Goal: Transaction & Acquisition: Purchase product/service

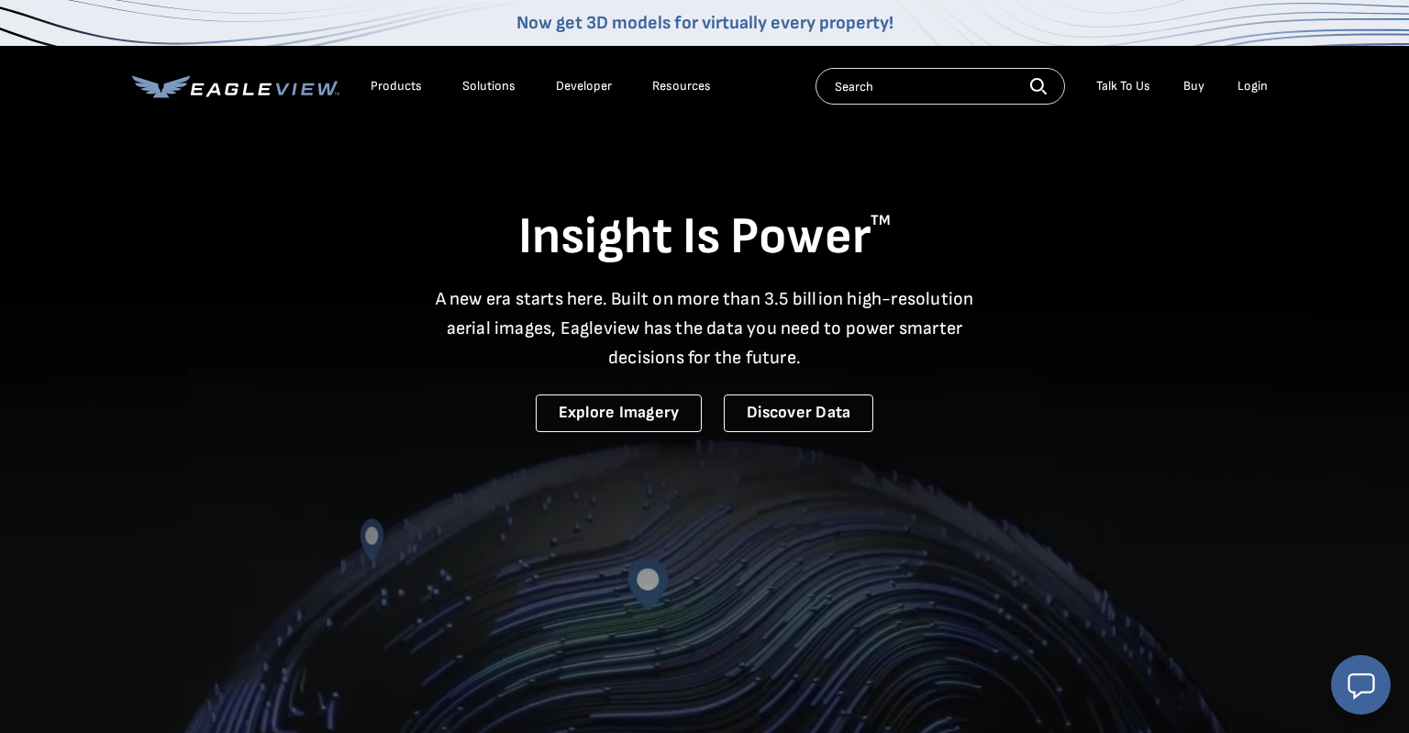
click at [1256, 87] on div "Login" at bounding box center [1252, 86] width 30 height 17
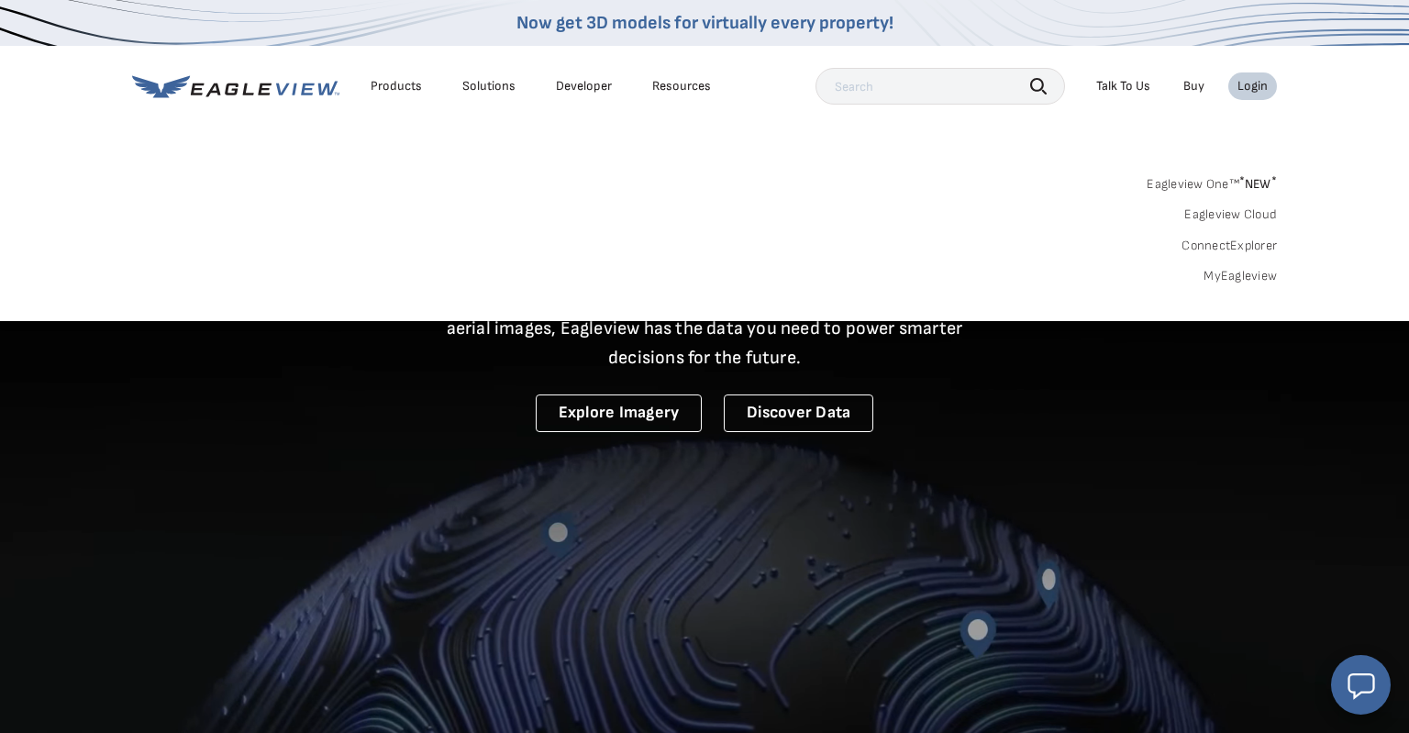
click at [1238, 189] on link "Eagleview One™ * NEW *" at bounding box center [1211, 181] width 130 height 21
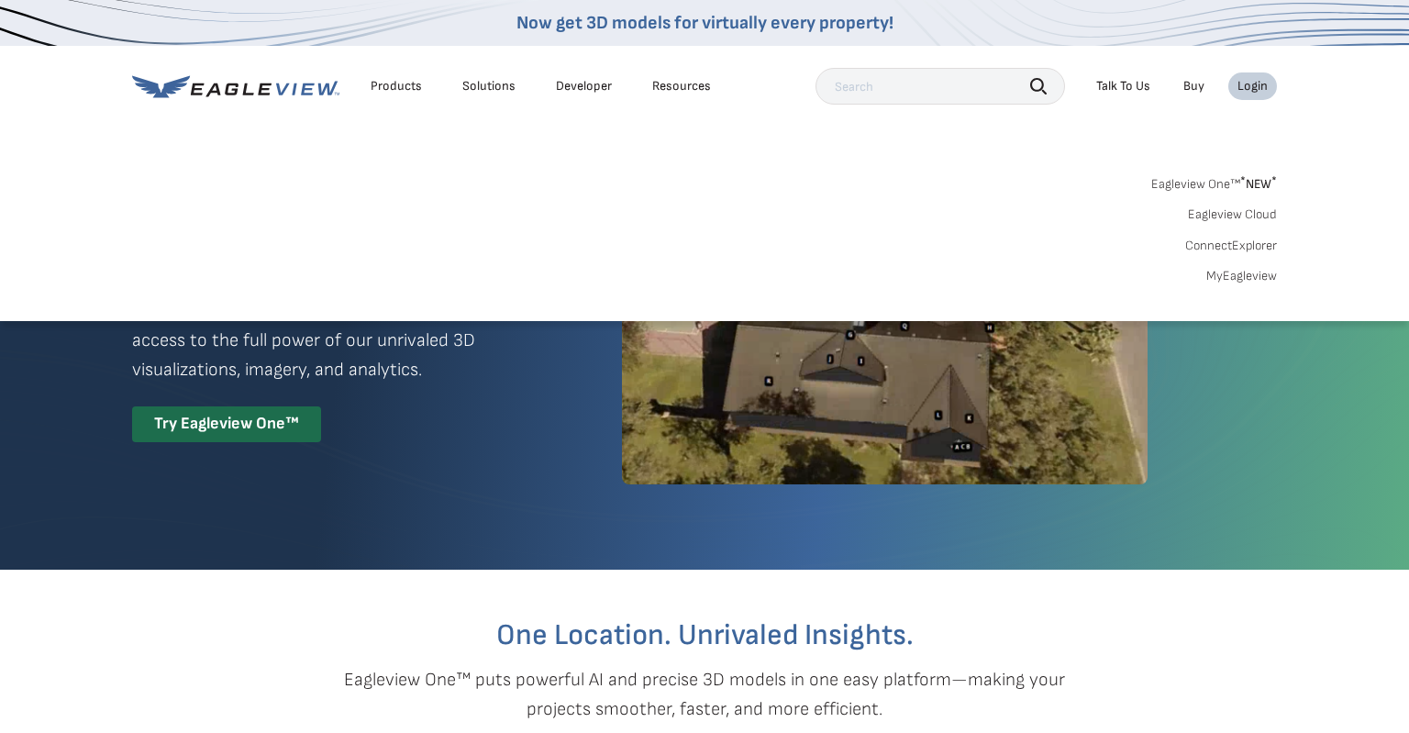
click at [1238, 282] on link "MyEagleview" at bounding box center [1241, 276] width 71 height 17
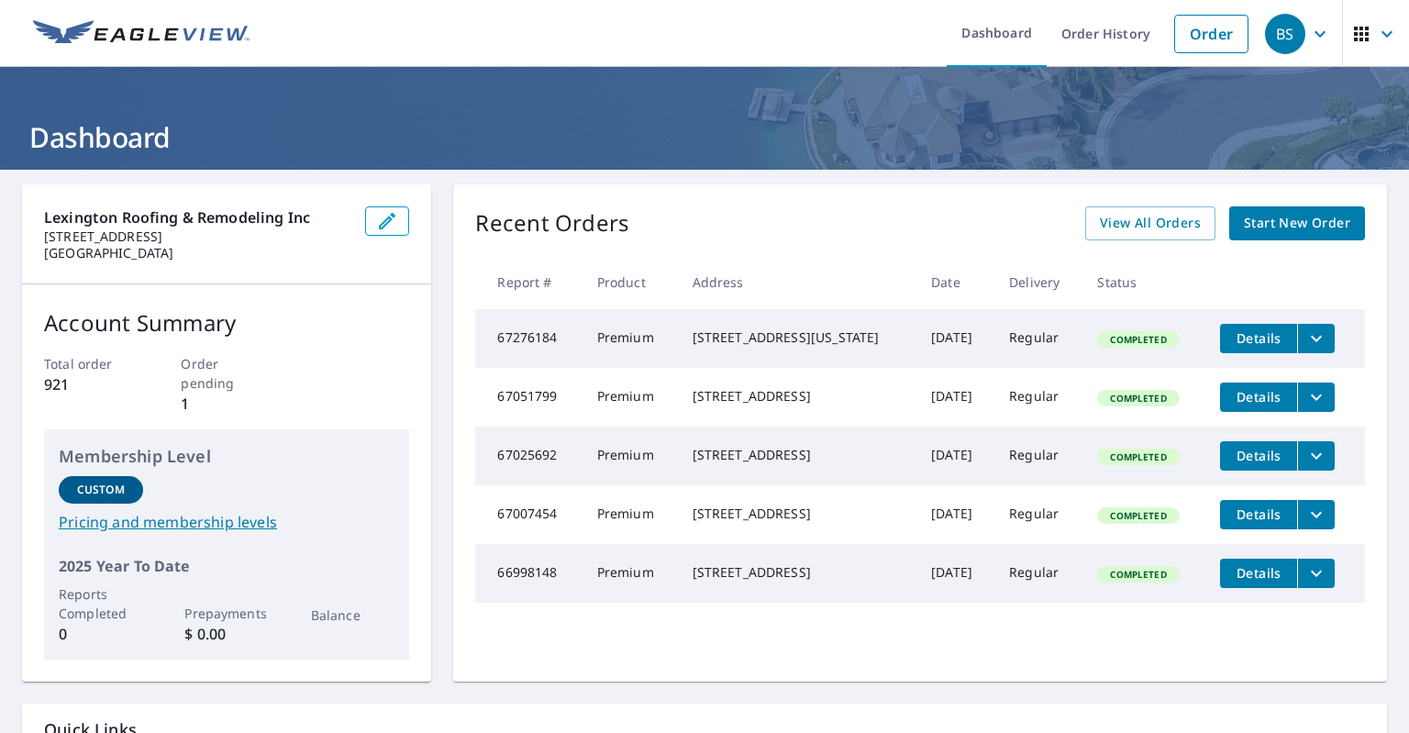
click at [798, 35] on ul "Dashboard Order History Order" at bounding box center [758, 33] width 997 height 67
click at [1255, 225] on span "Start New Order" at bounding box center [1297, 223] width 106 height 23
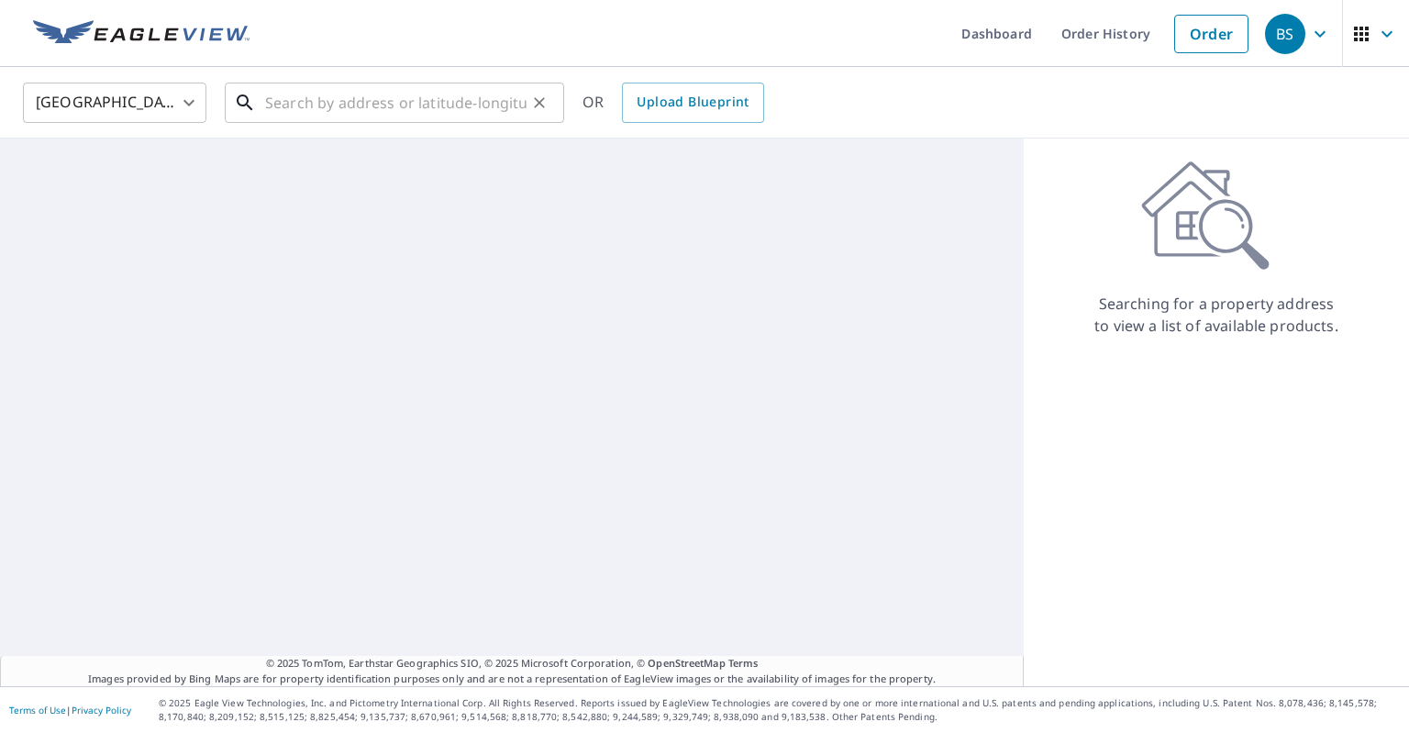
click at [304, 105] on input "text" at bounding box center [395, 102] width 261 height 51
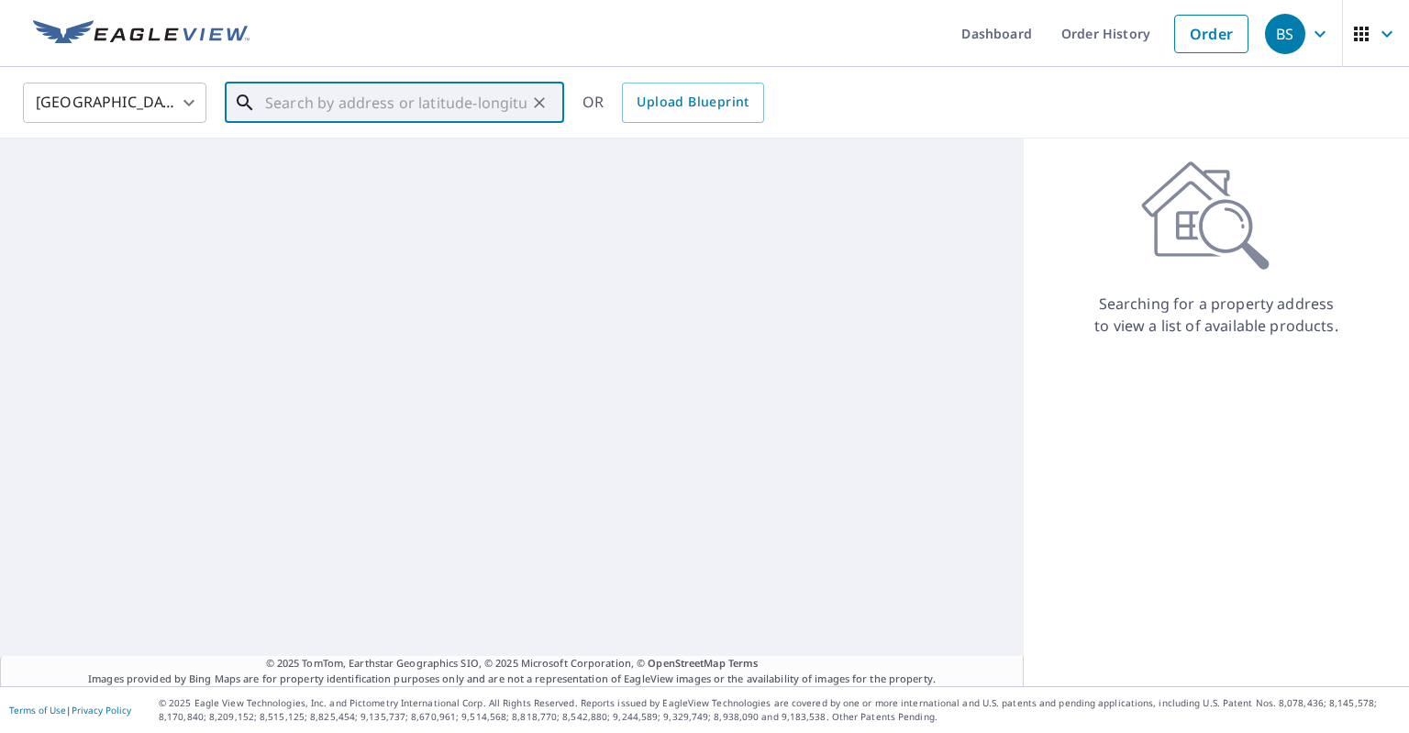
paste input "16054 Excel Way"
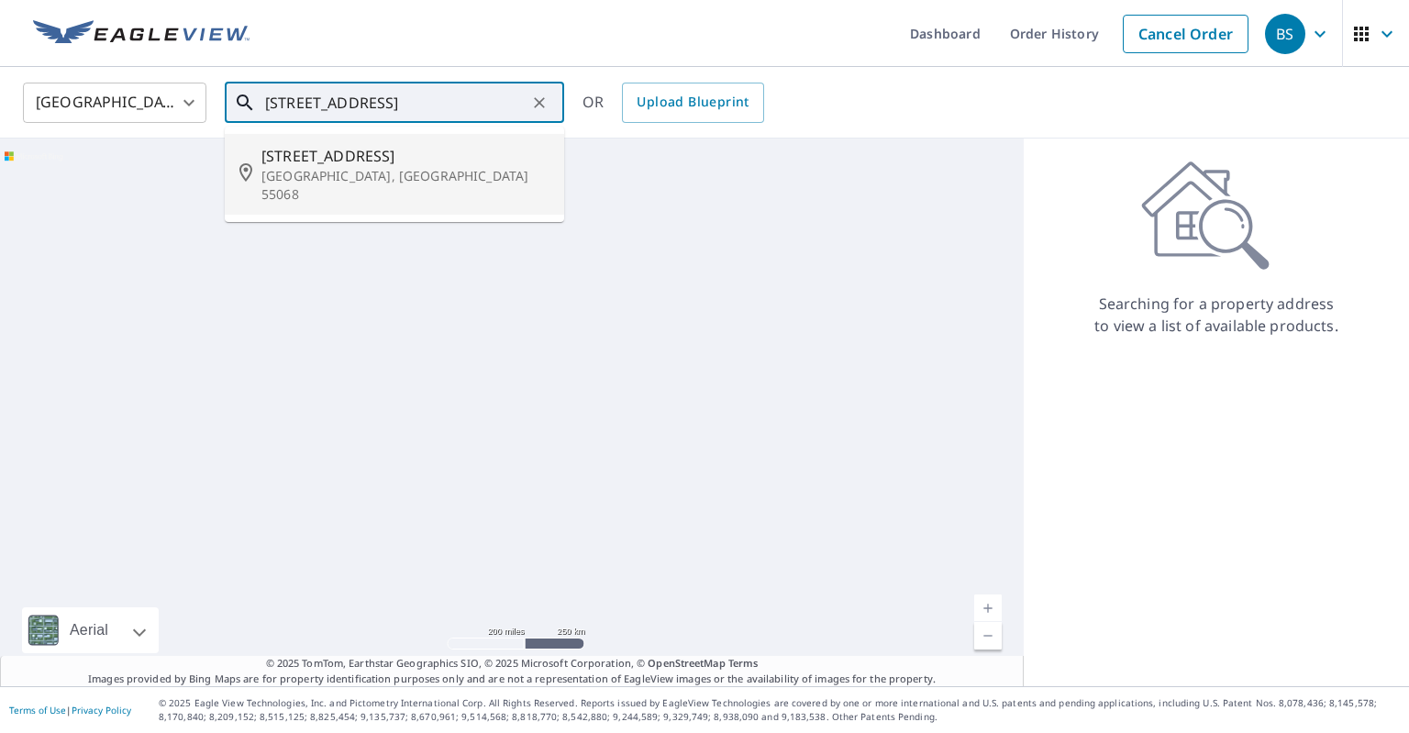
click at [371, 162] on span "16054 Excel Way" at bounding box center [405, 156] width 288 height 22
type input "16054 Excel Way Rosemount, MN 55068"
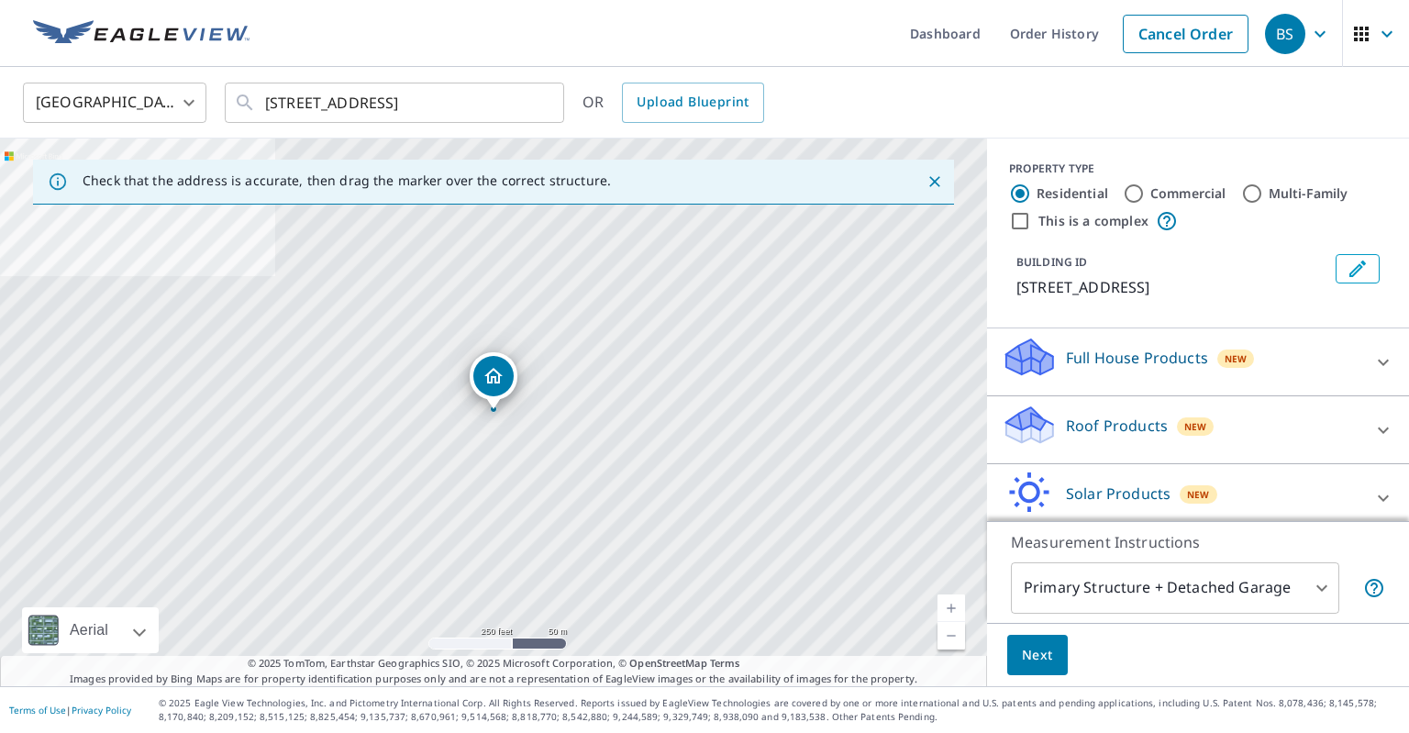
click at [1282, 424] on div "Roof Products New" at bounding box center [1181, 430] width 360 height 52
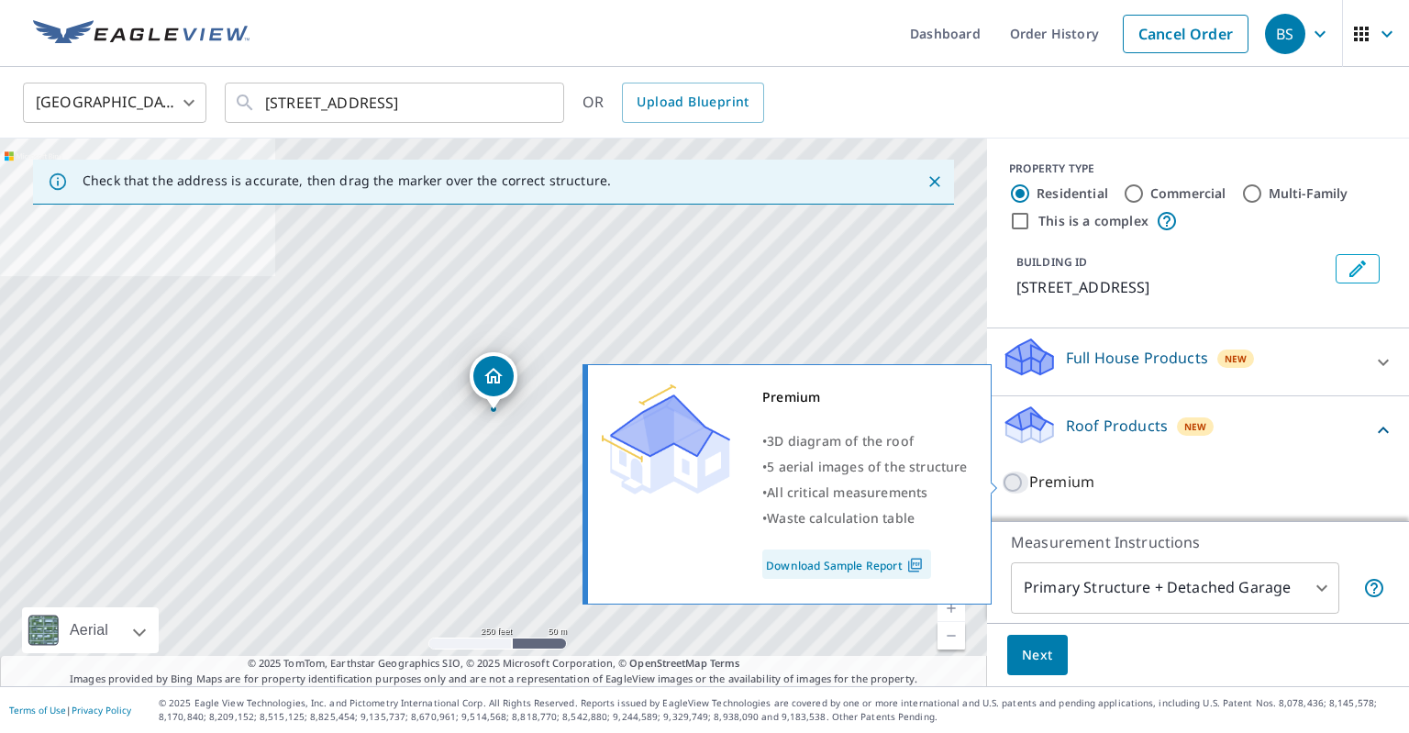
click at [1016, 477] on input "Premium" at bounding box center [1015, 482] width 28 height 22
checkbox input "true"
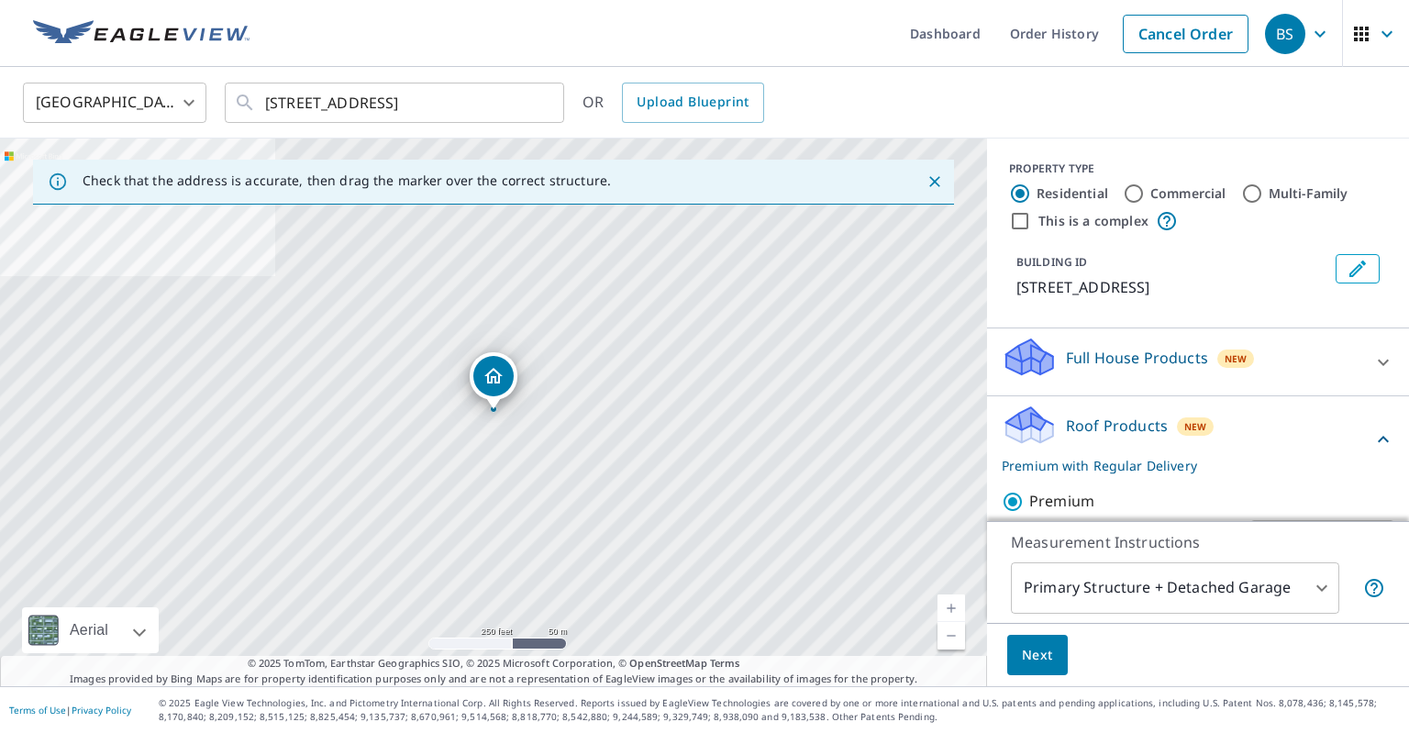
click at [1033, 658] on span "Next" at bounding box center [1037, 655] width 31 height 23
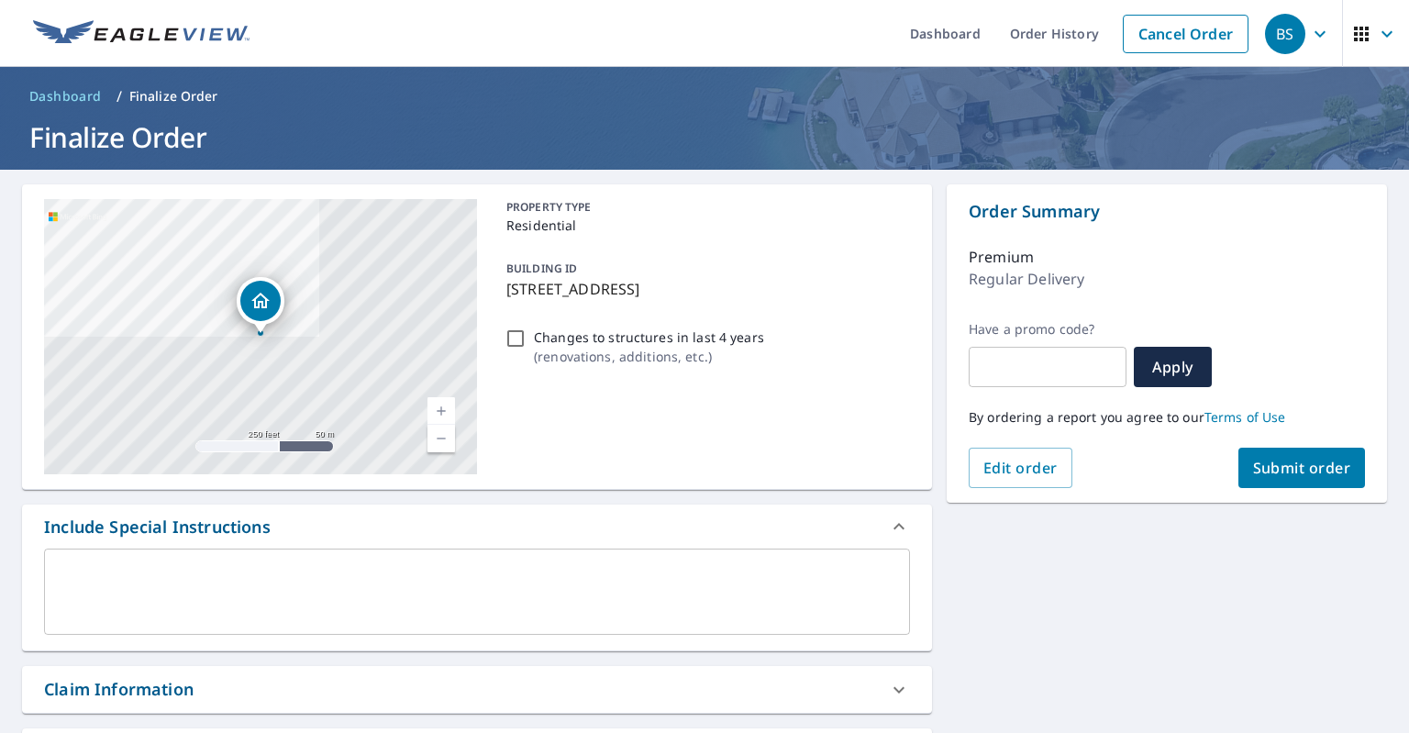
click at [1234, 274] on div "Regular Delivery" at bounding box center [1166, 279] width 396 height 22
click at [1018, 460] on span "Edit order" at bounding box center [1020, 468] width 74 height 20
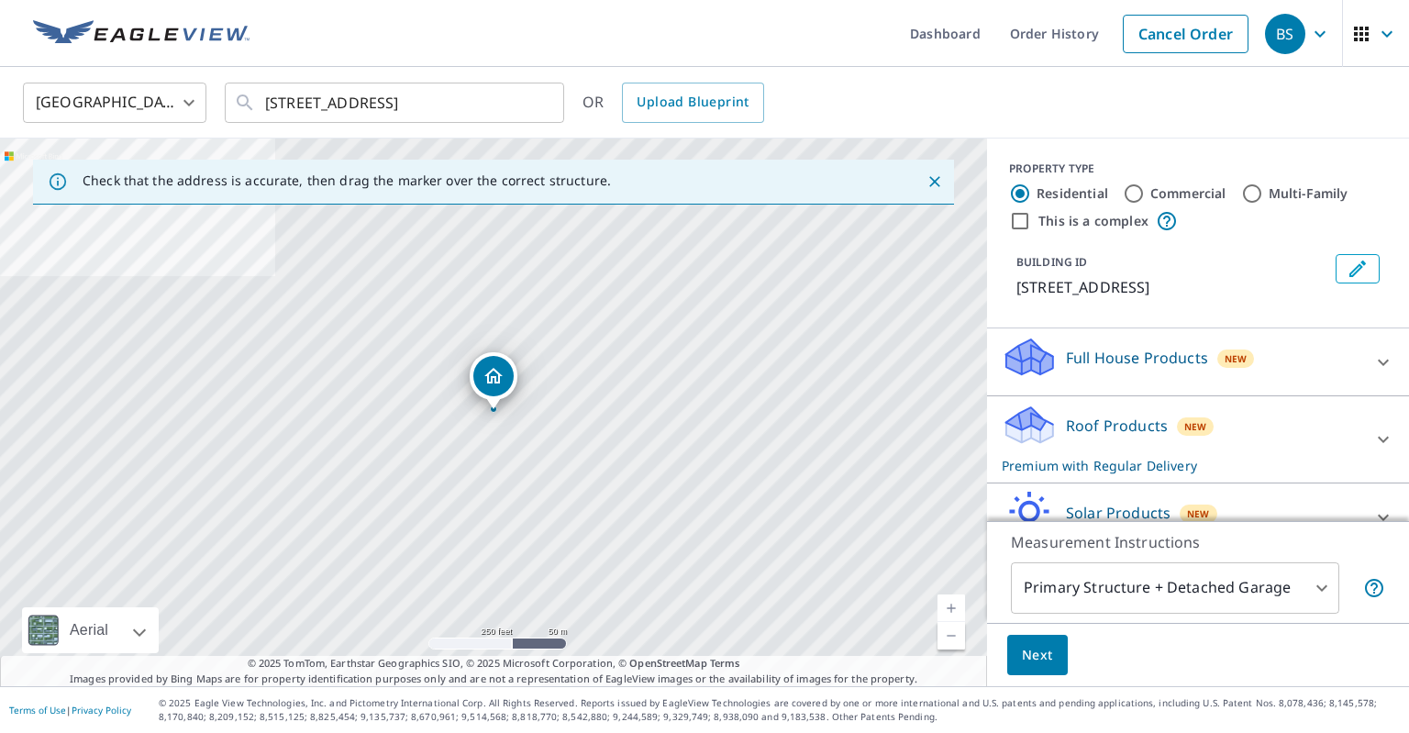
scroll to position [97, 0]
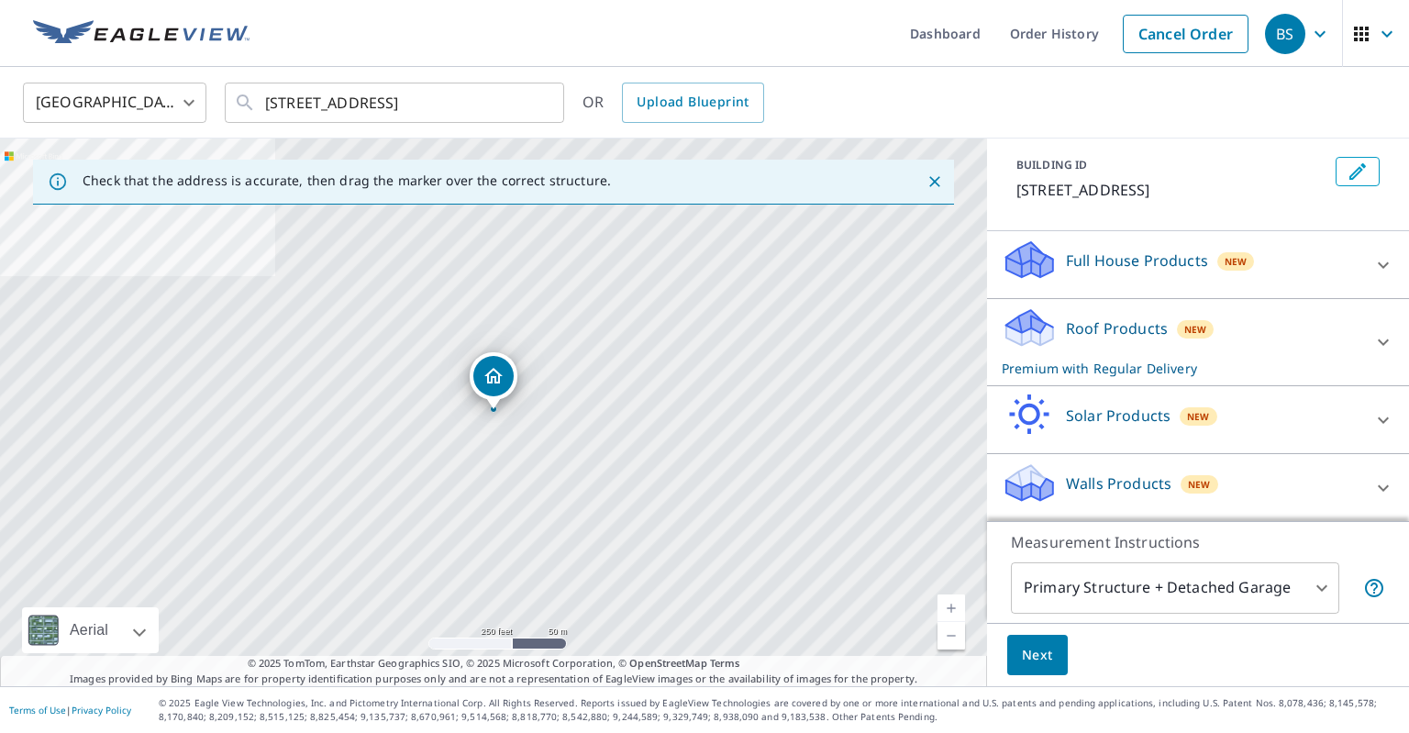
click at [1315, 589] on body "BS BS Dashboard Order History Cancel Order BS United States US ​ 16054 Excel Wa…" at bounding box center [704, 366] width 1409 height 733
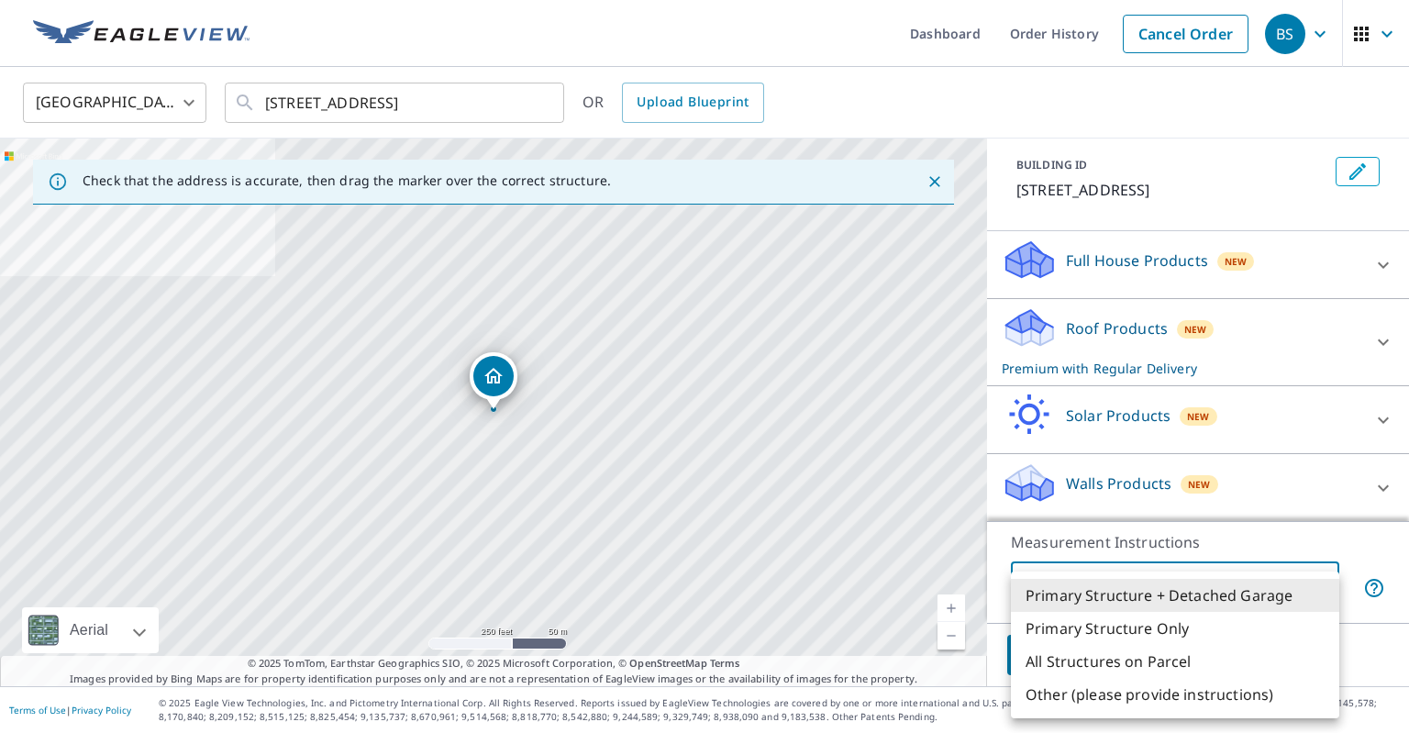
click at [1211, 666] on li "All Structures on Parcel" at bounding box center [1175, 661] width 328 height 33
type input "3"
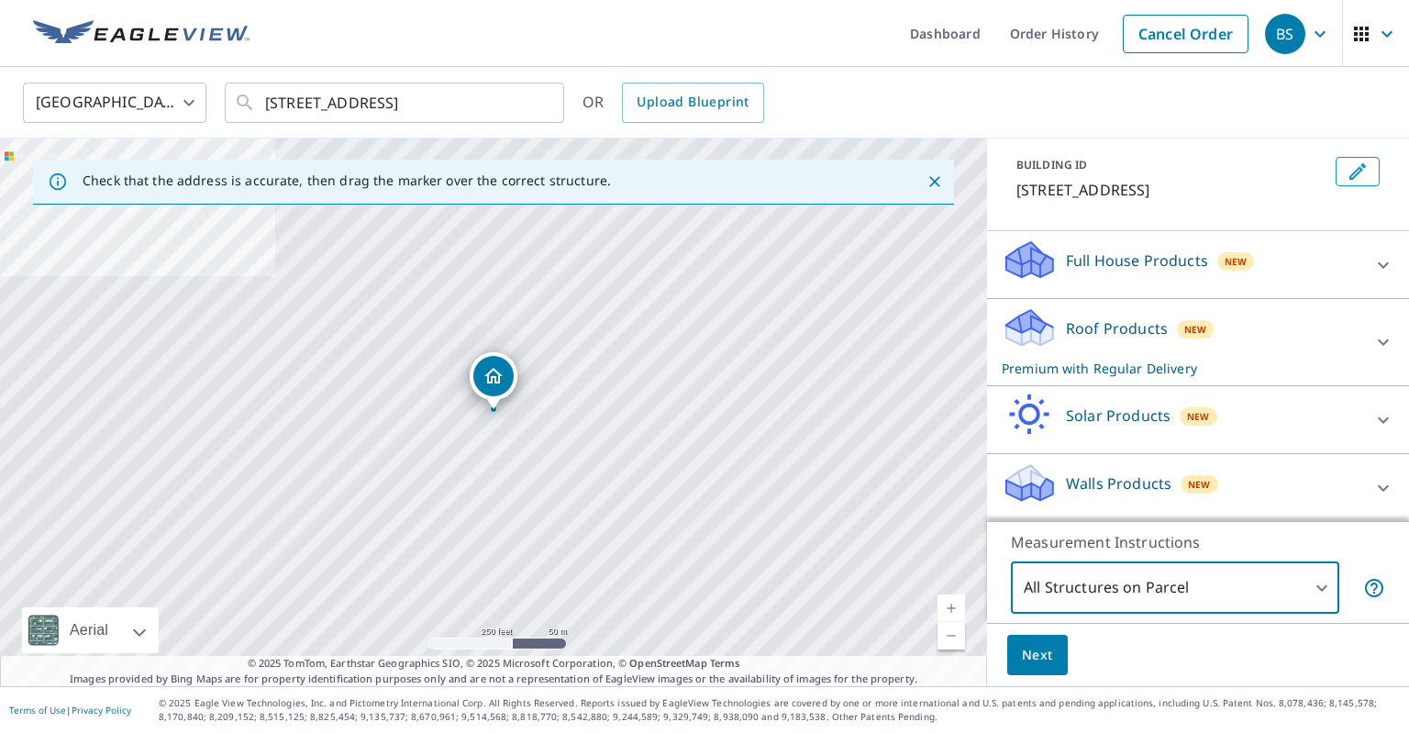
click at [1054, 665] on button "Next" at bounding box center [1037, 655] width 61 height 41
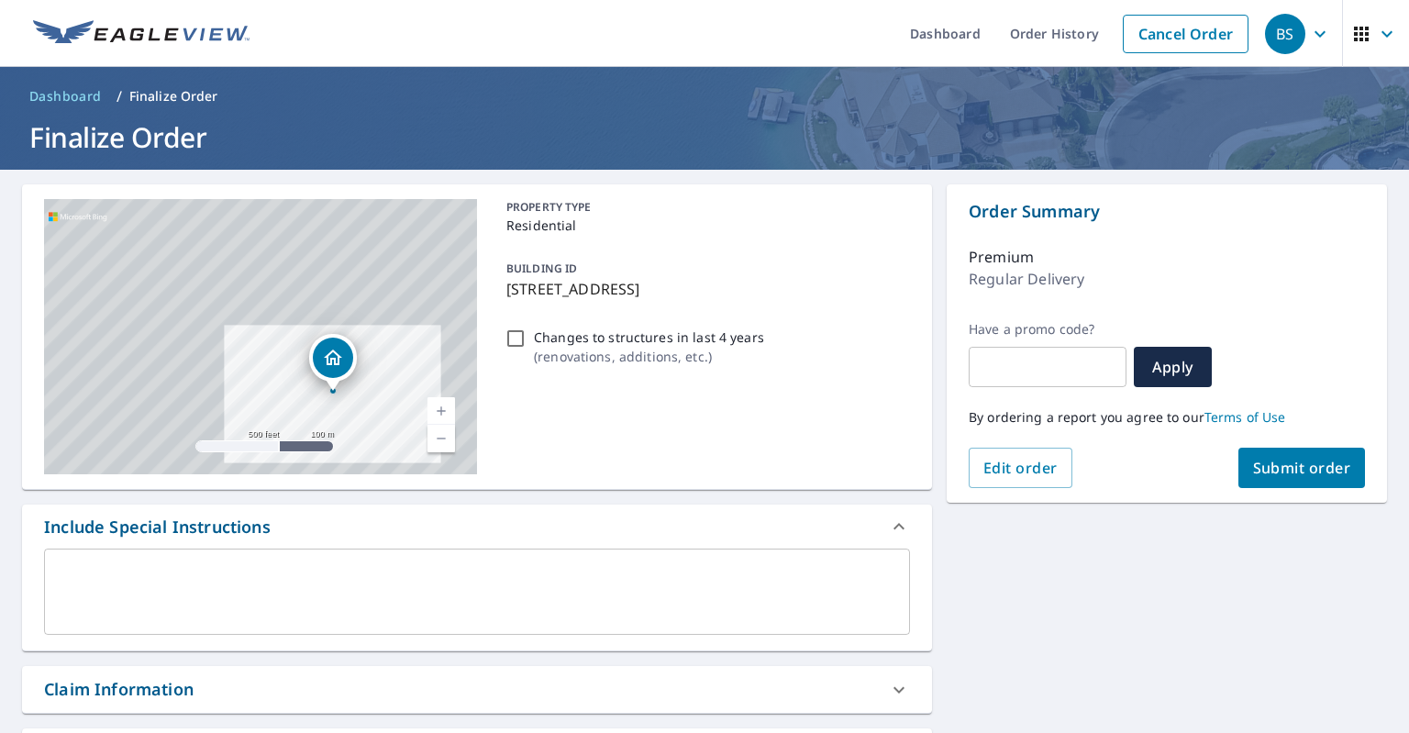
click at [306, 603] on textarea at bounding box center [477, 592] width 840 height 52
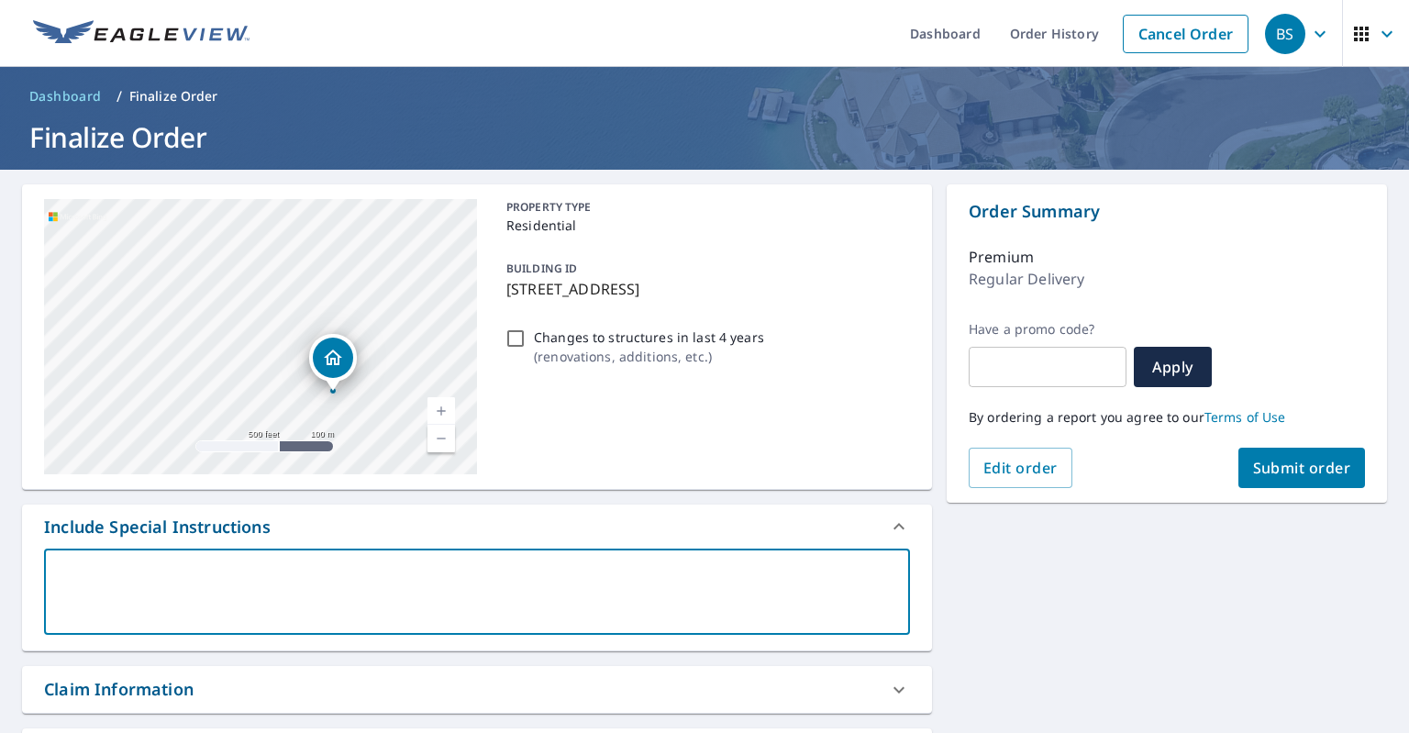
type textarea "P"
type textarea "x"
type textarea "Pl"
type textarea "x"
type textarea "Ple"
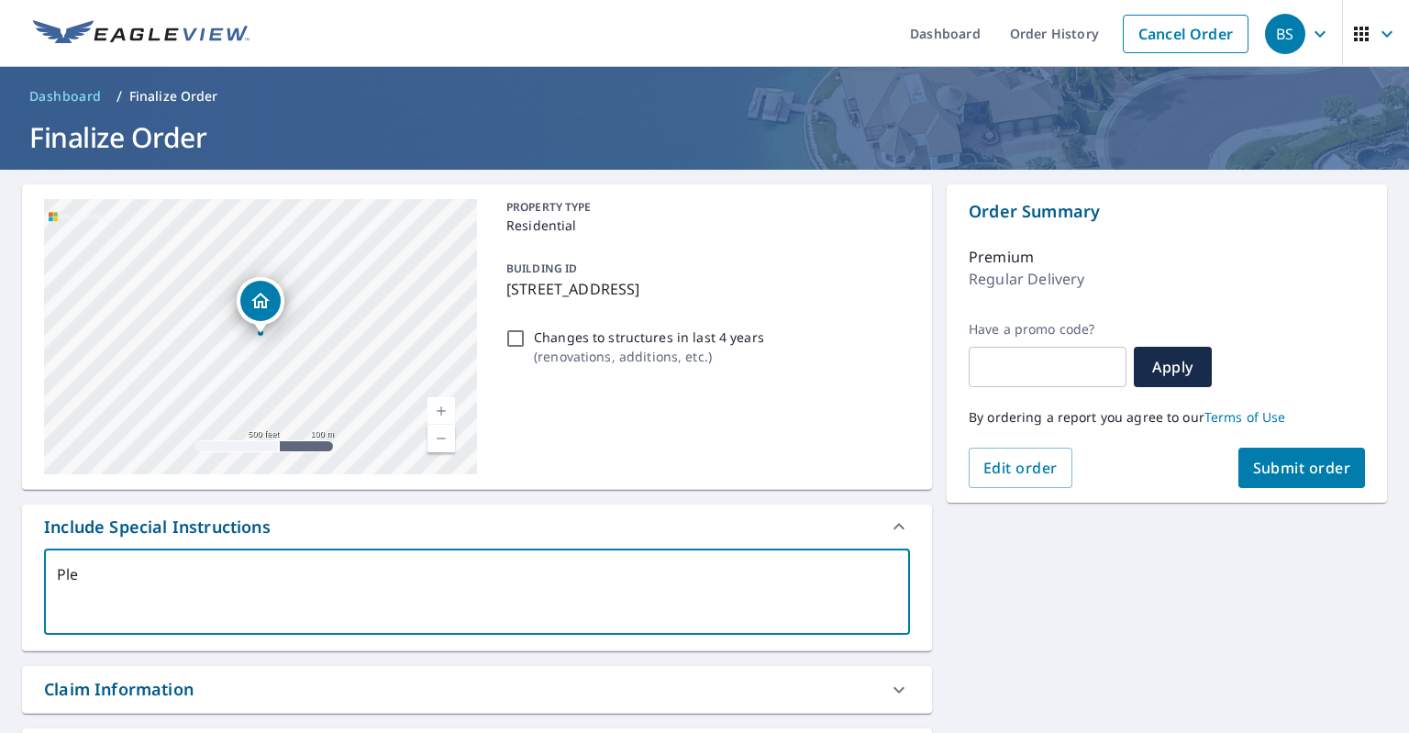
type textarea "x"
type textarea "Plea"
type textarea "x"
type textarea "Pleas"
type textarea "x"
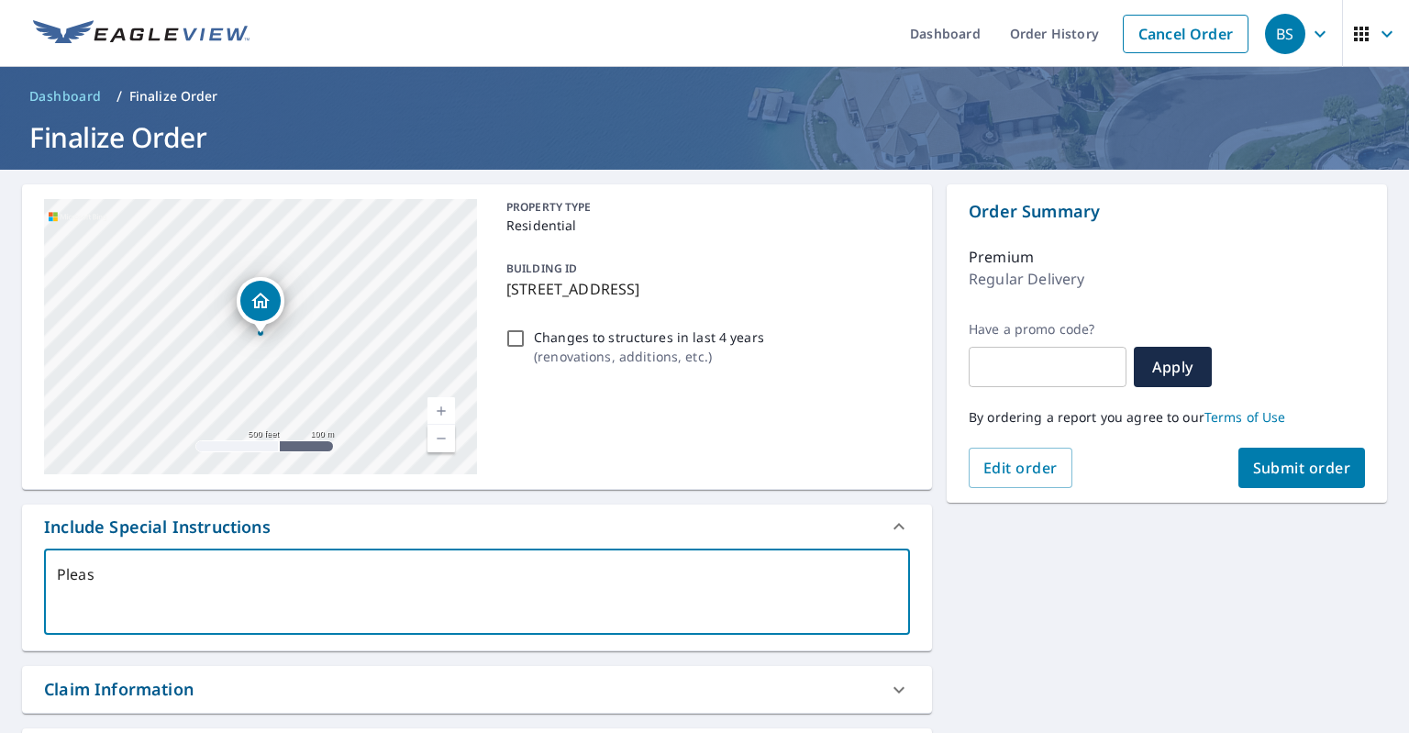
type textarea "Please"
type textarea "x"
type textarea "Please"
type textarea "x"
type textarea "Please in"
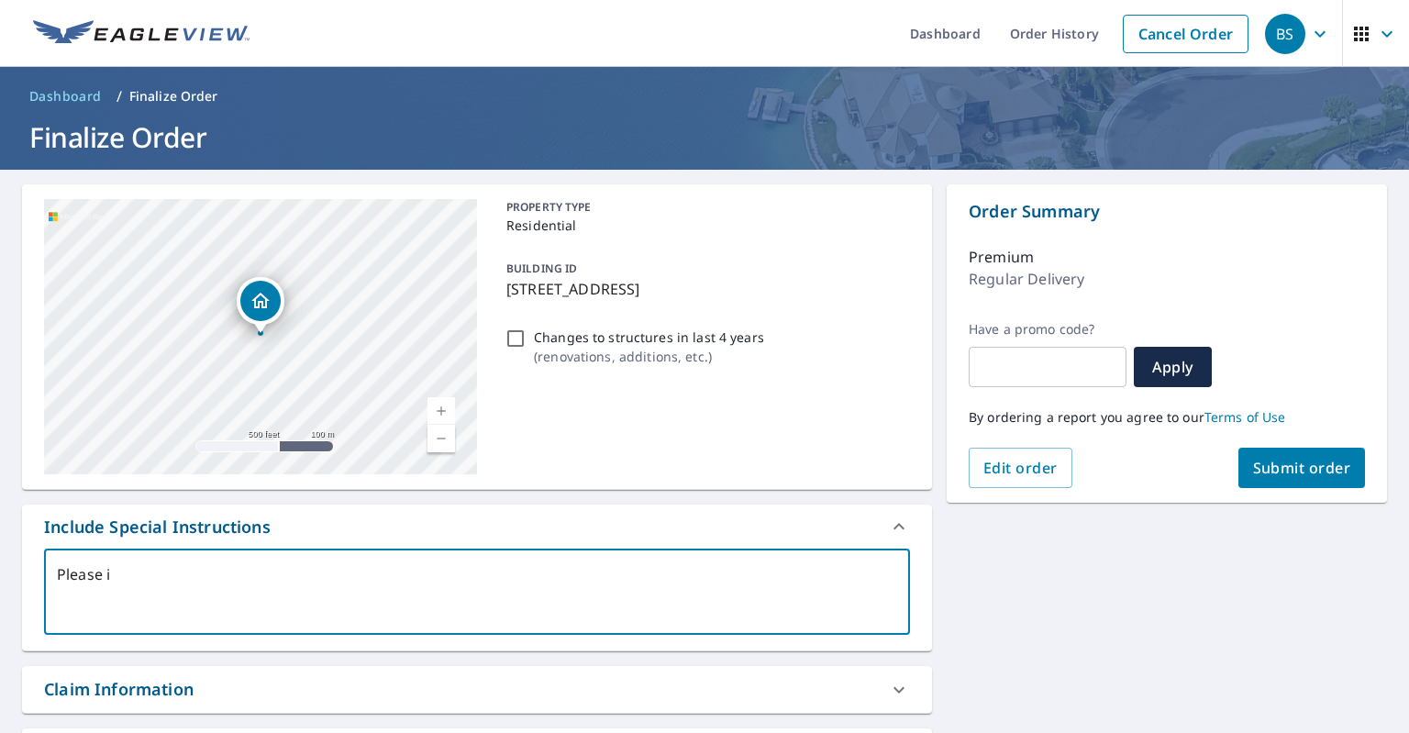
type textarea "x"
type textarea "Please inc"
type textarea "x"
type textarea "Please incl"
type textarea "x"
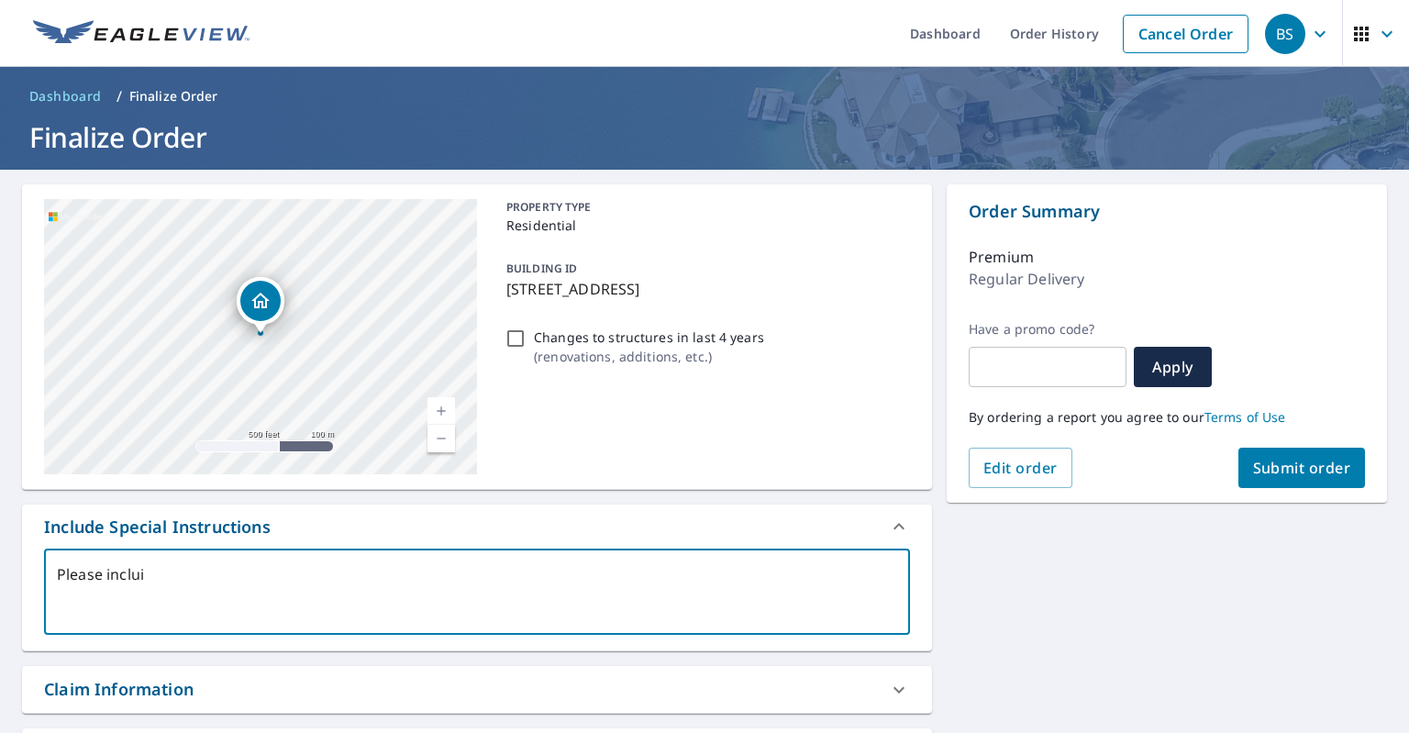
type textarea "Please incluid"
type textarea "x"
type textarea "Please incluide"
type textarea "x"
type textarea "Please incluide"
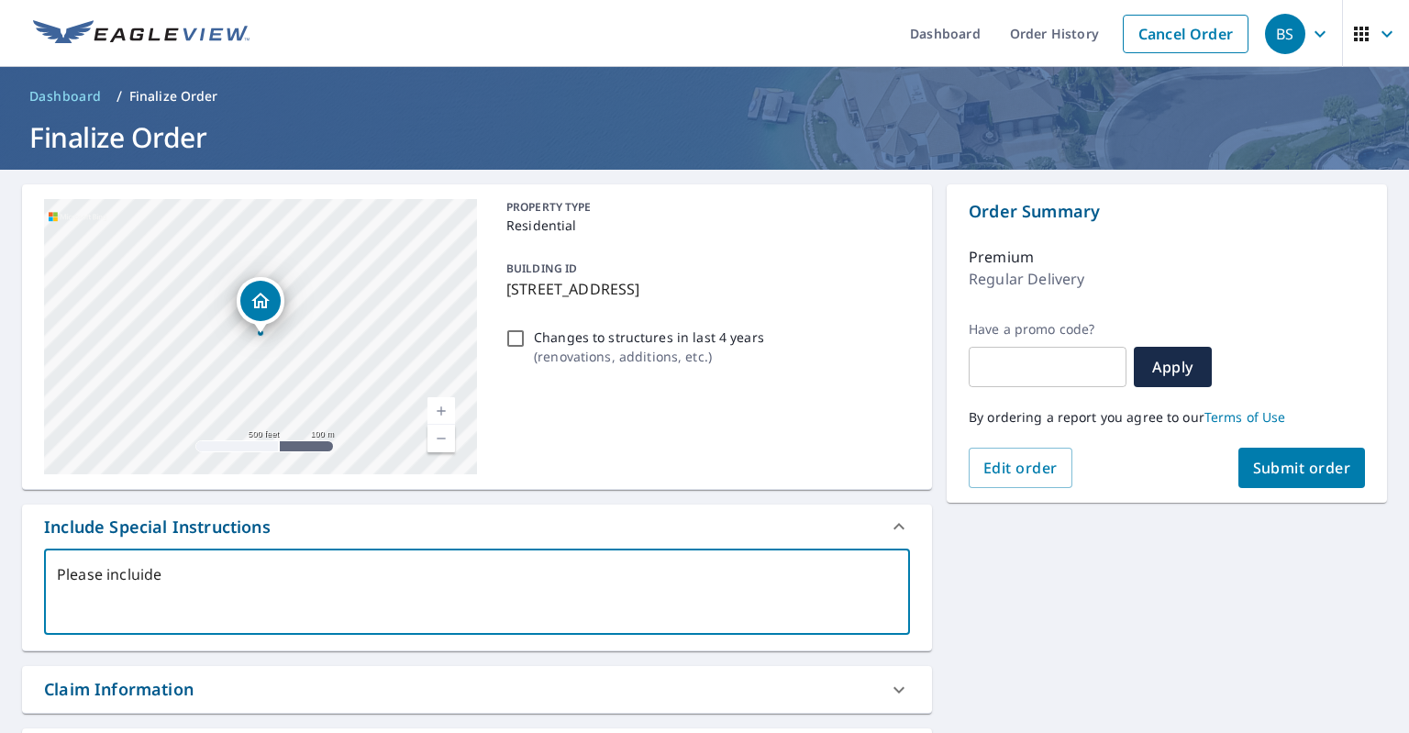
type textarea "x"
type textarea "Please incluide"
type textarea "x"
type textarea "Please incluid"
type textarea "x"
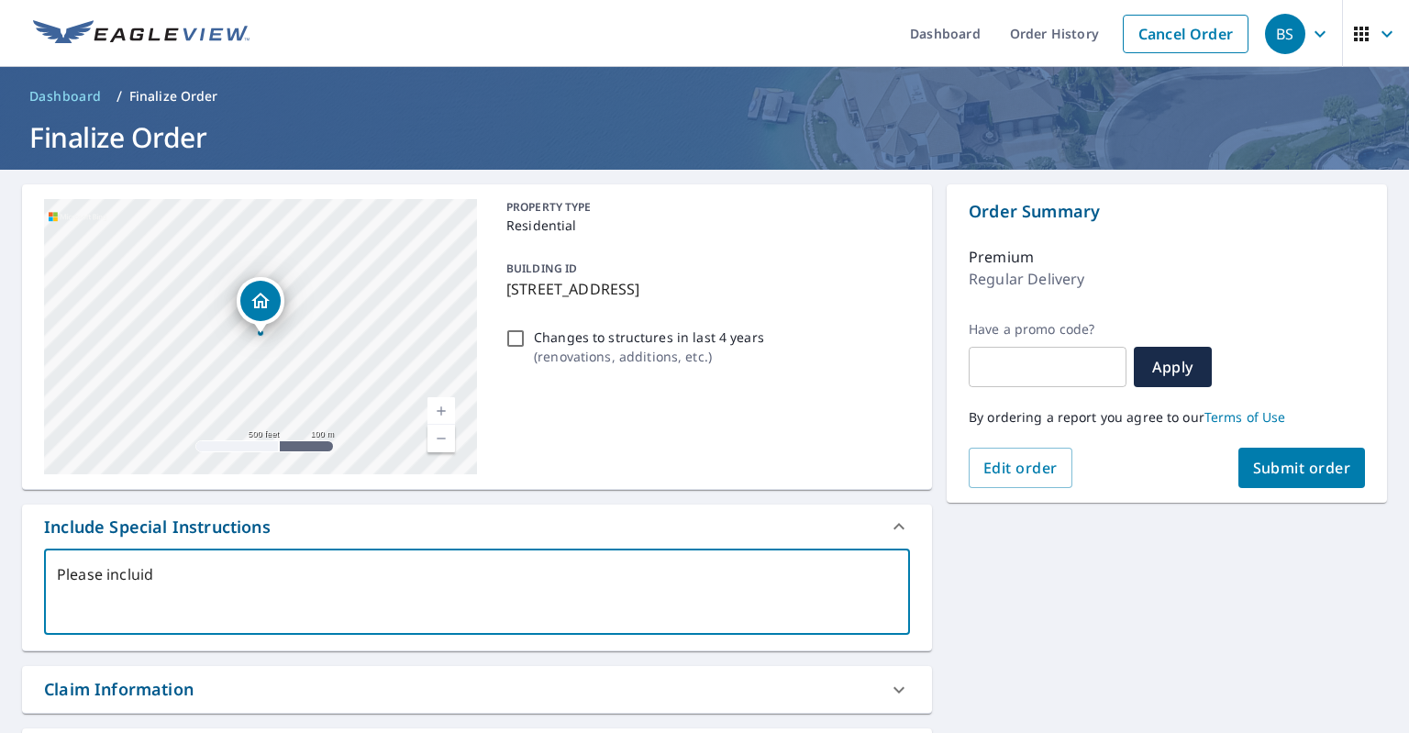
type textarea "Please inclui"
type textarea "x"
type textarea "Please inclu"
type textarea "x"
type textarea "Please includ"
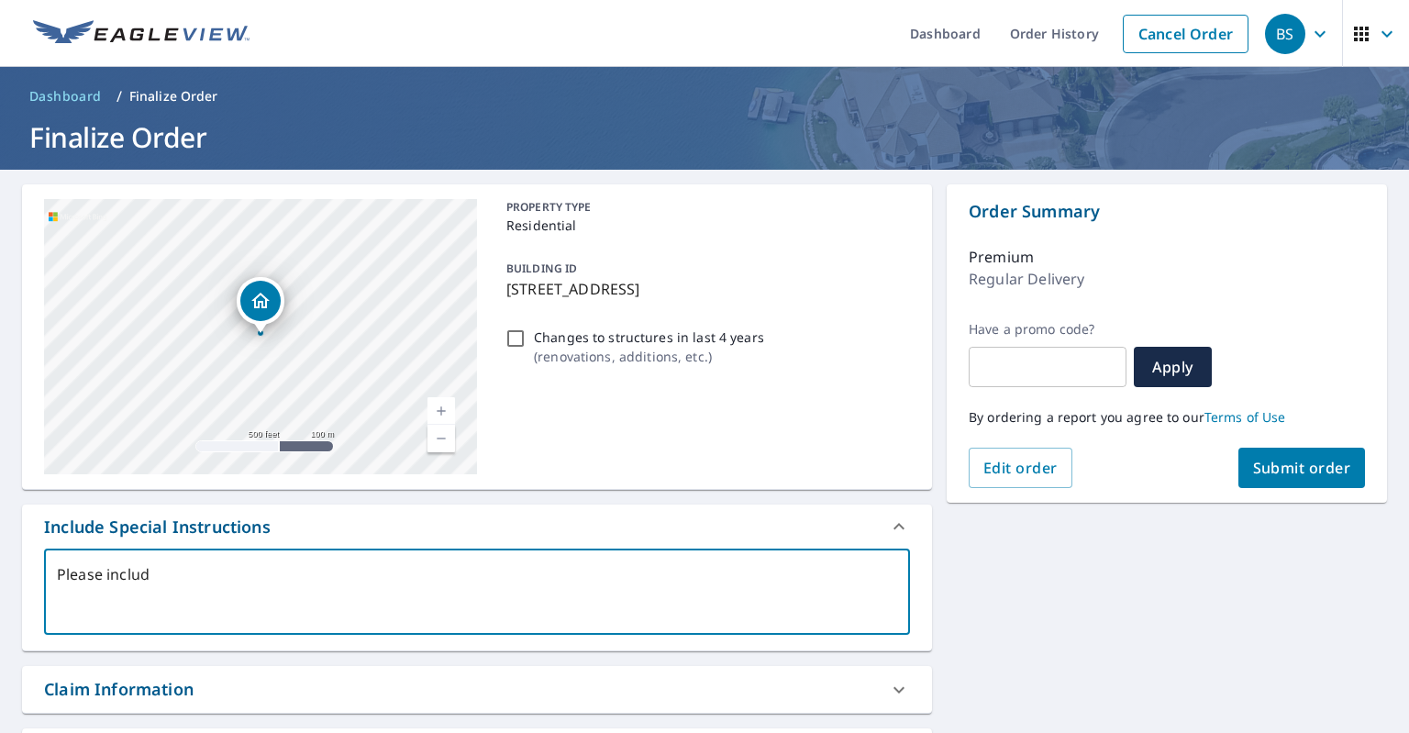
type textarea "x"
type textarea "Please include"
type textarea "x"
type textarea "Please include"
type textarea "x"
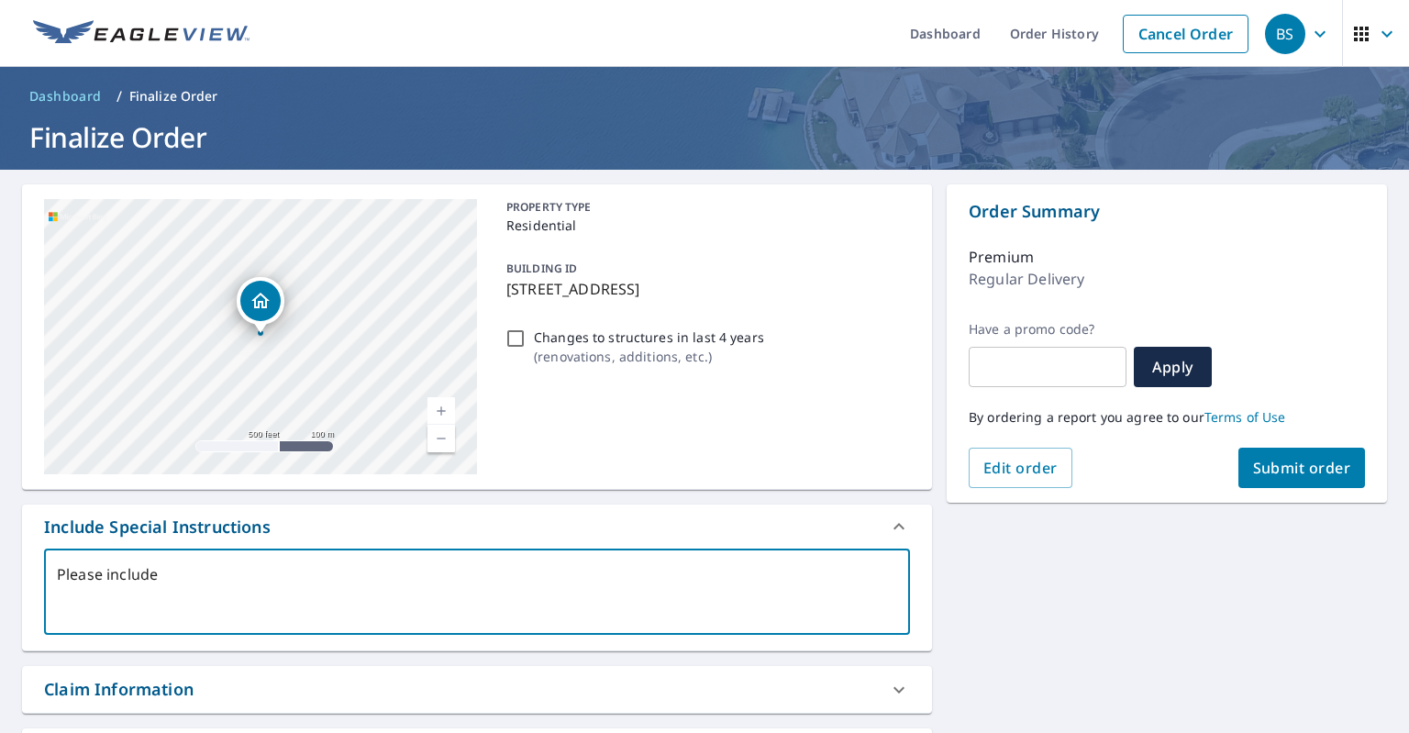
type textarea "Please include s"
type textarea "x"
type textarea "Please include sh"
type textarea "x"
type textarea "Please include she"
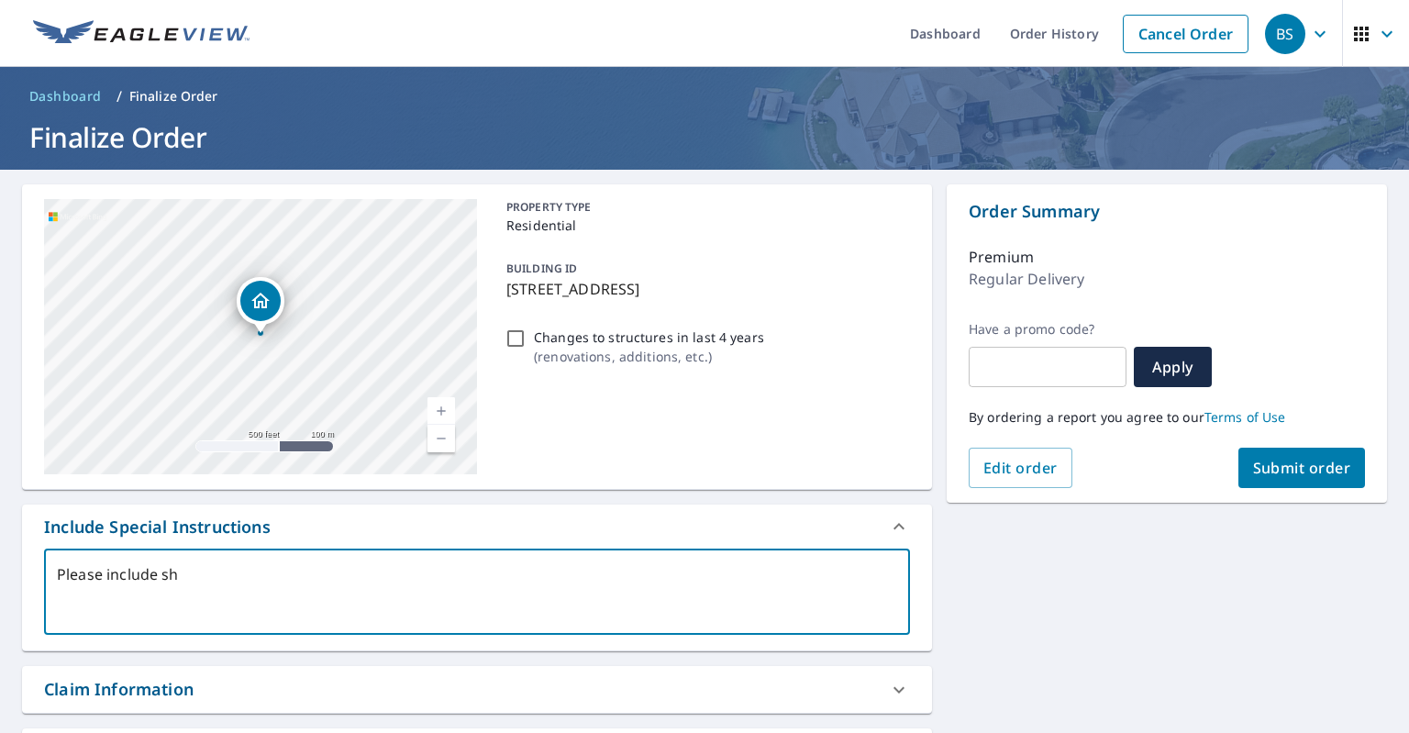
type textarea "x"
type textarea "Please include shed"
type textarea "x"
type textarea "Please include shed"
type textarea "x"
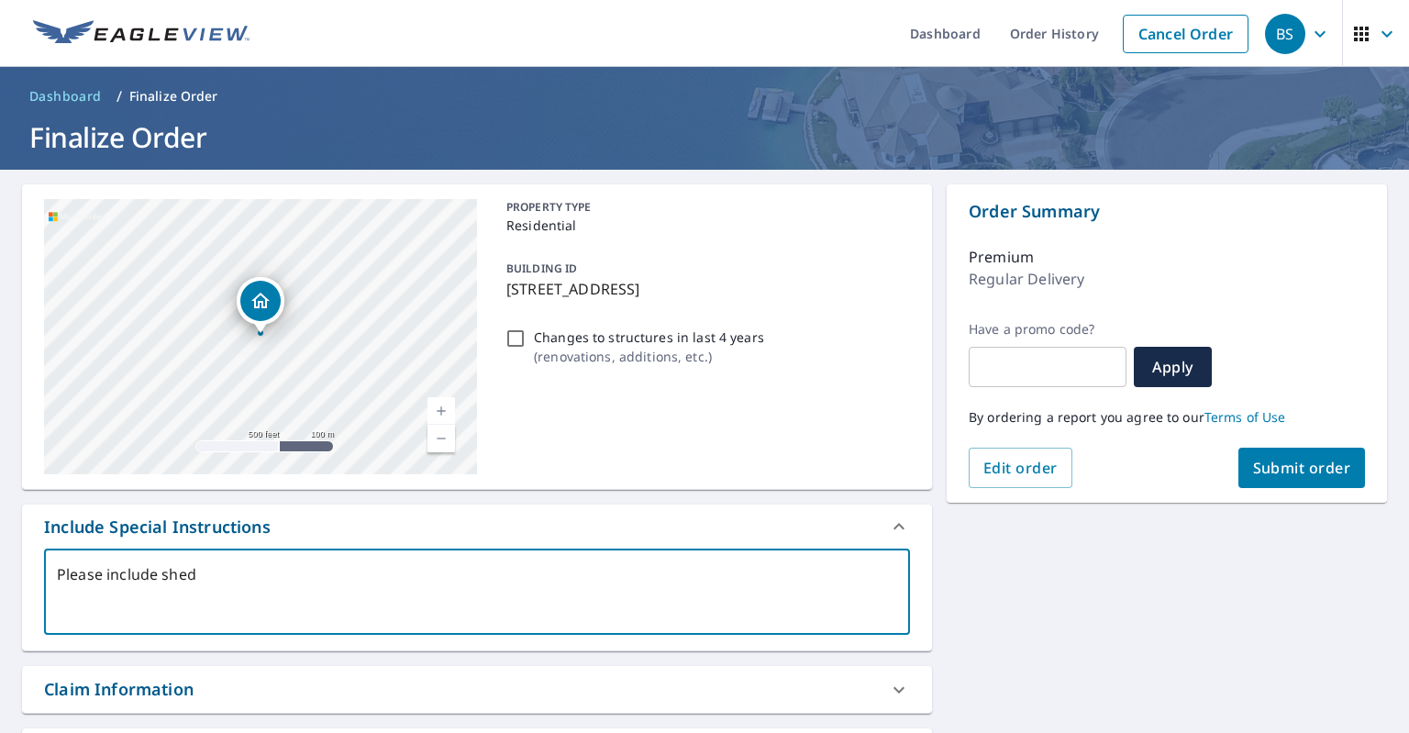
type textarea "Please include shed r"
type textarea "x"
type textarea "Please include shed ro"
type textarea "x"
type textarea "Please include shed roo"
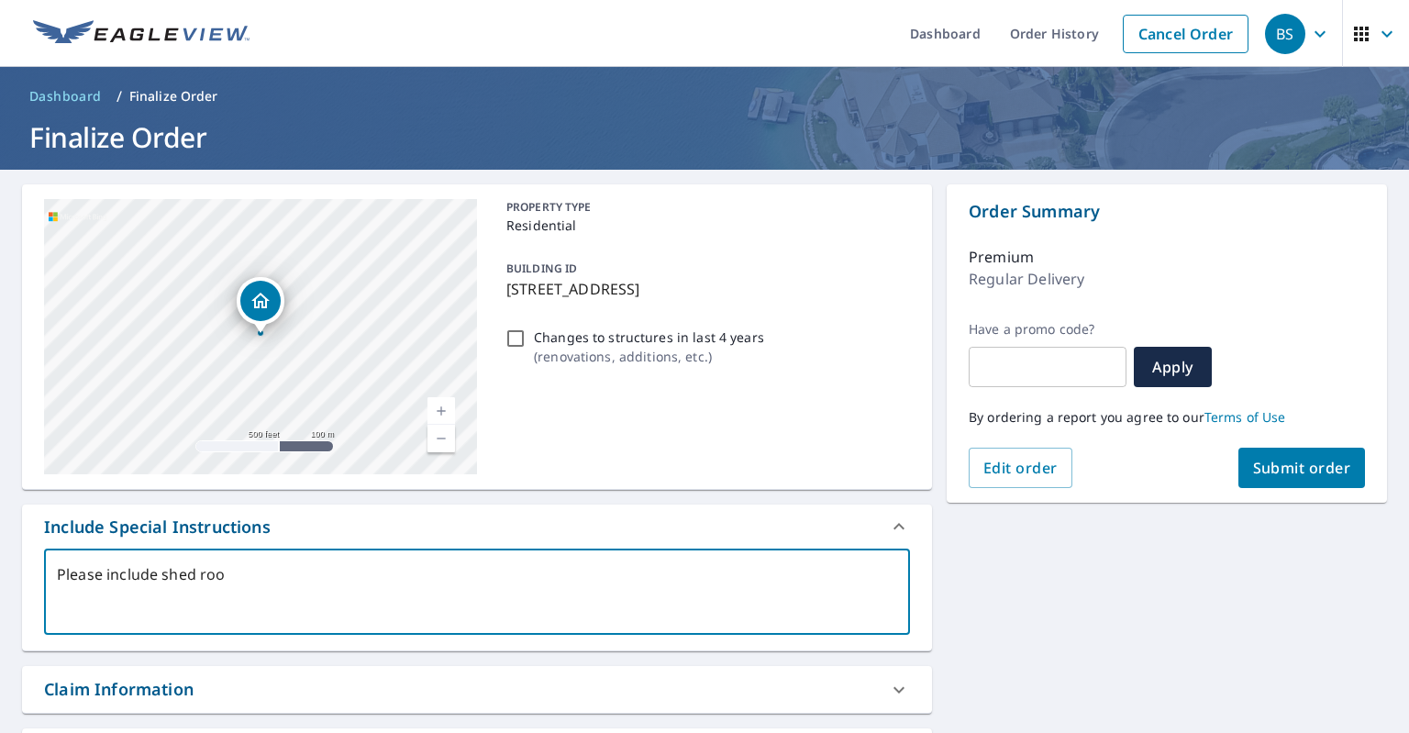
type textarea "x"
type textarea "Please include shed roof"
type textarea "x"
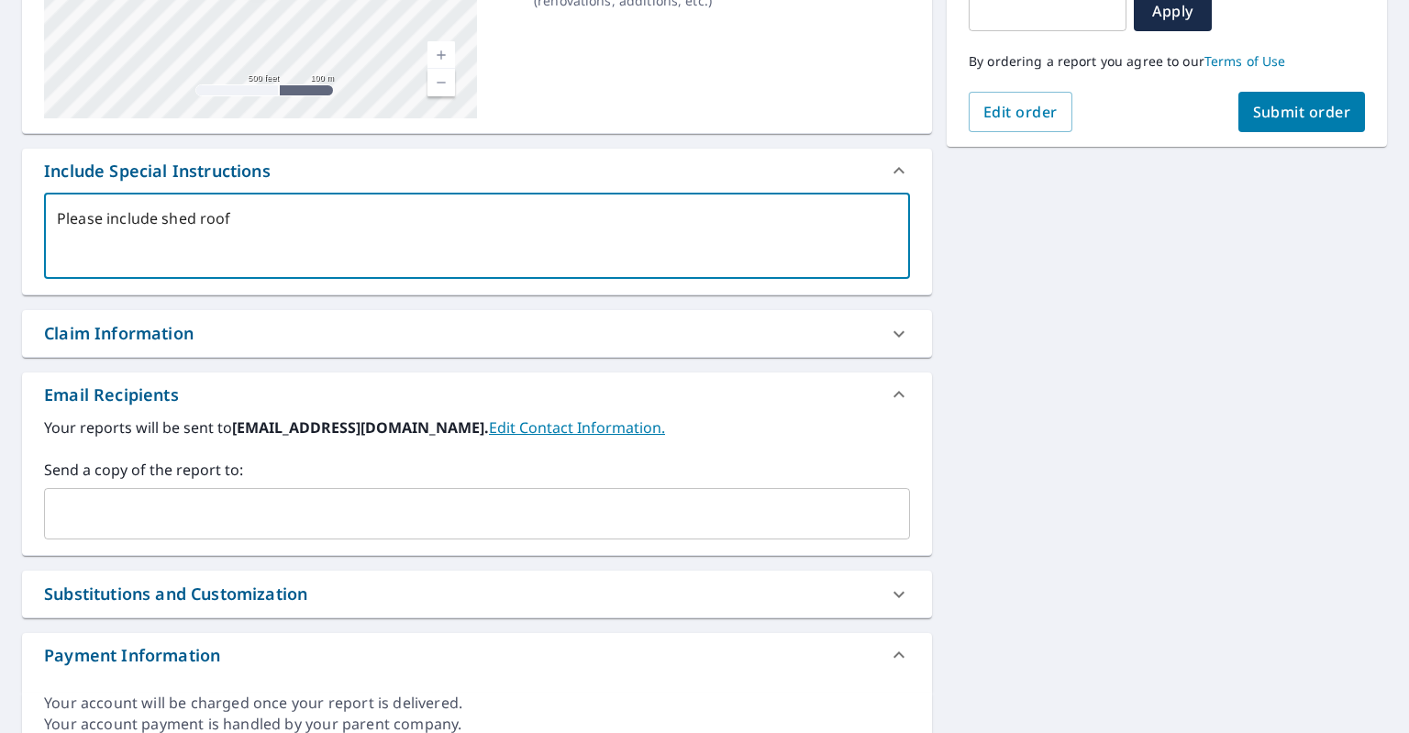
scroll to position [433, 0]
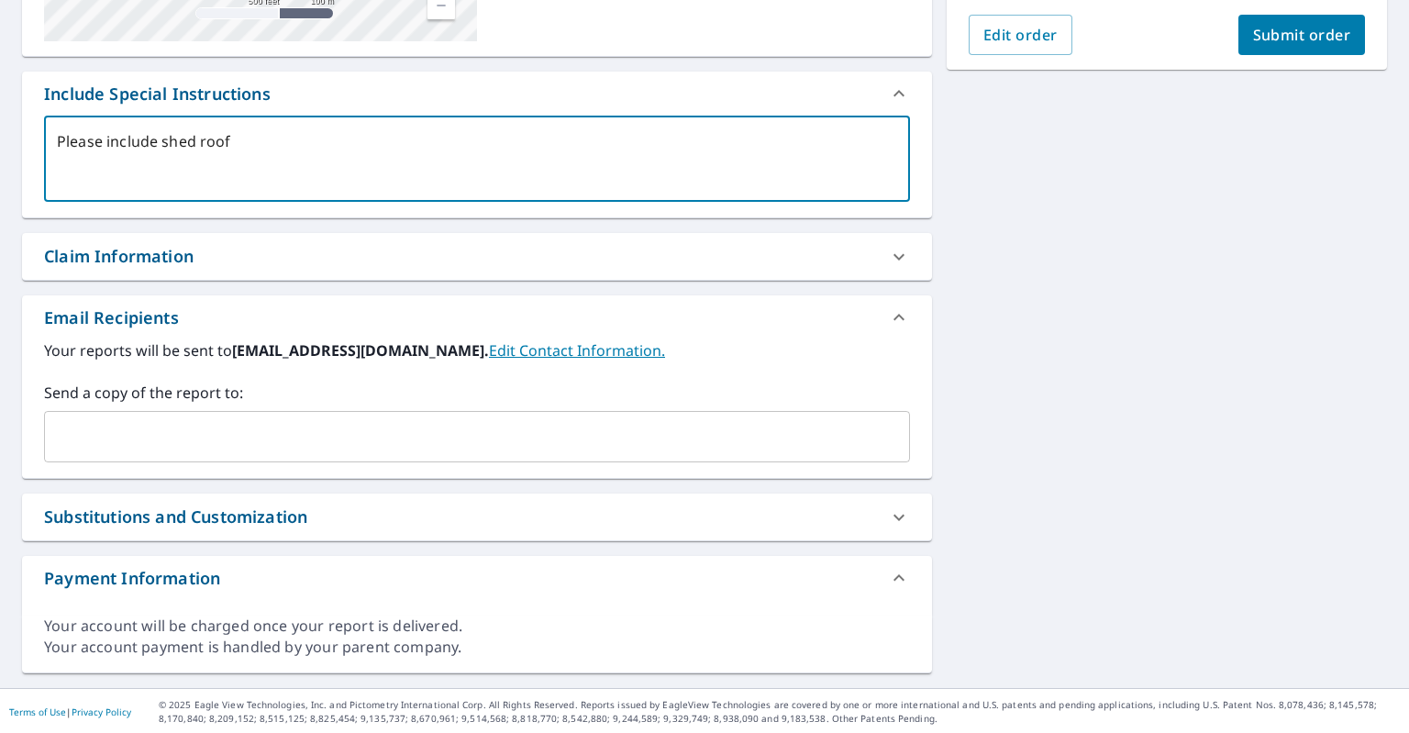
type textarea "Please include shed roof"
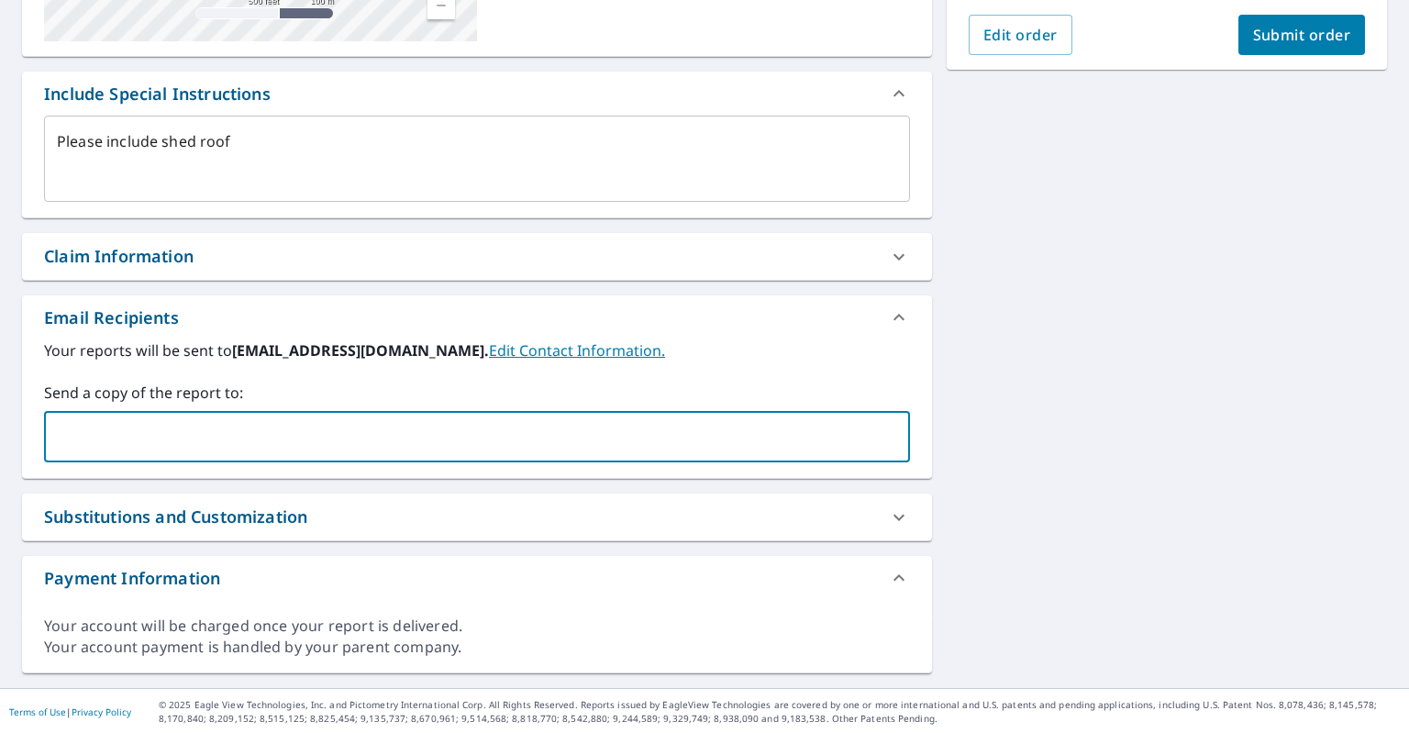
type textarea "x"
click at [192, 435] on input "text" at bounding box center [463, 436] width 822 height 35
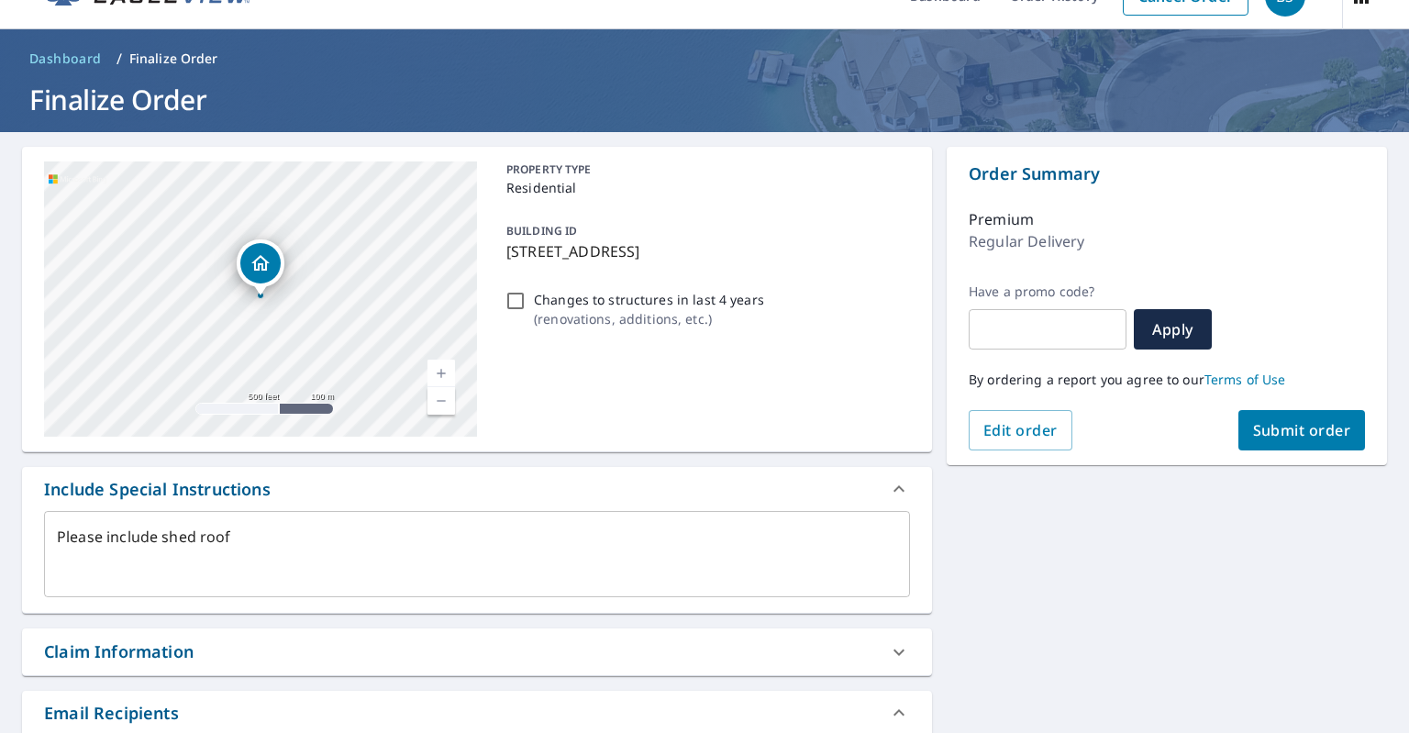
scroll to position [0, 0]
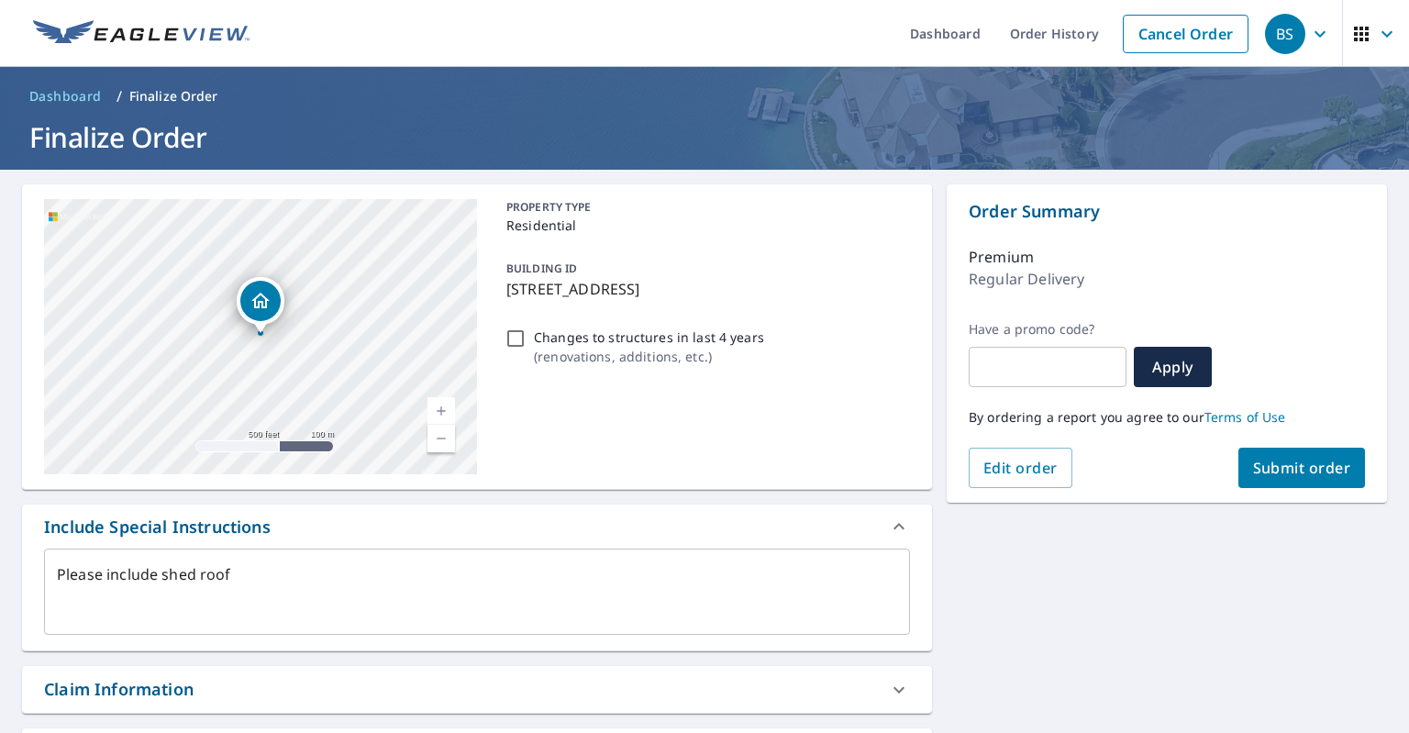
type input "lexingtonroofing@gmail.com"
click at [1300, 467] on span "Submit order" at bounding box center [1302, 468] width 98 height 20
type textarea "x"
